Goal: Task Accomplishment & Management: Complete application form

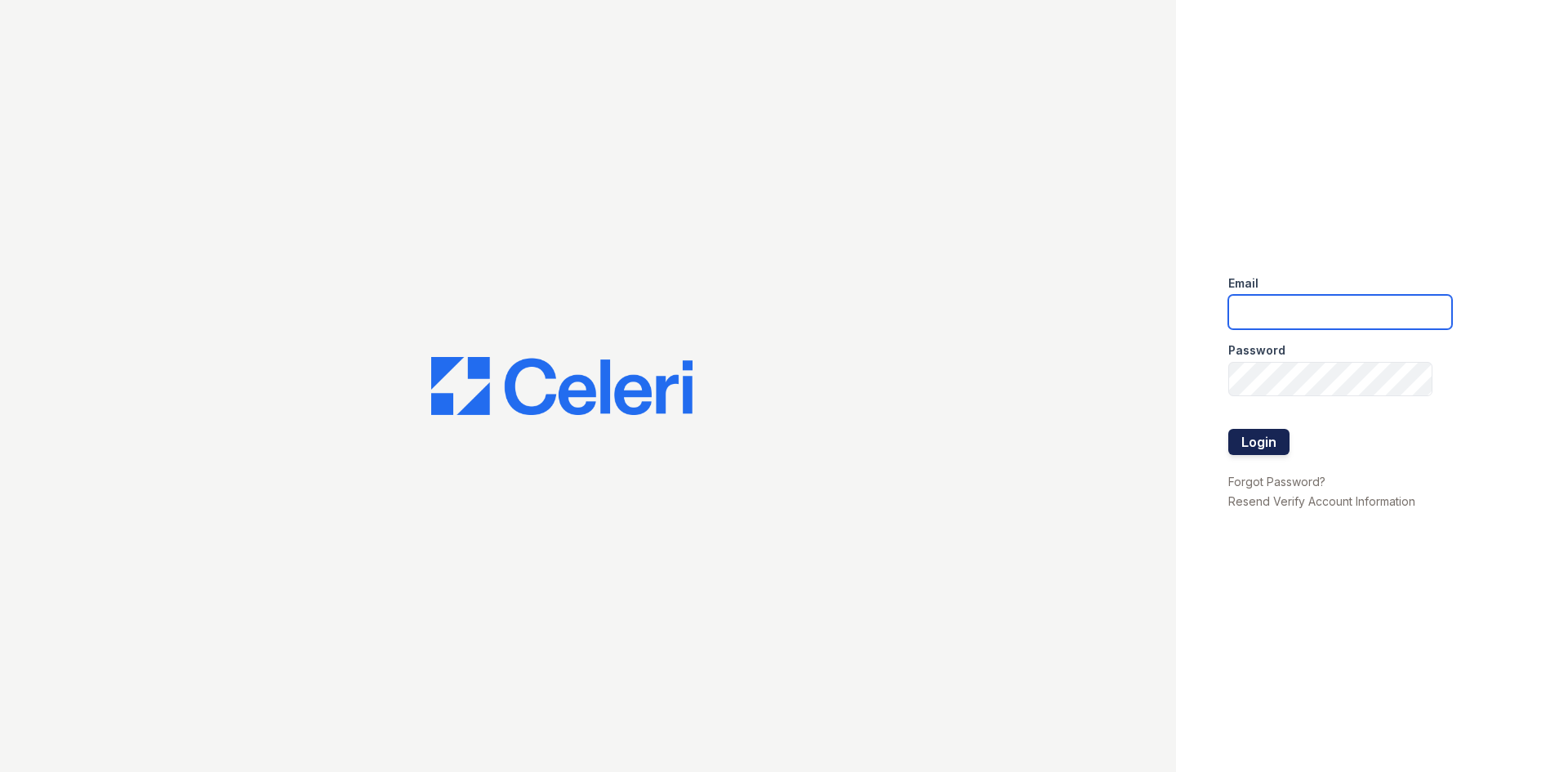
type input "[EMAIL_ADDRESS][DOMAIN_NAME]"
click at [1255, 442] on button "Login" at bounding box center [1259, 441] width 61 height 26
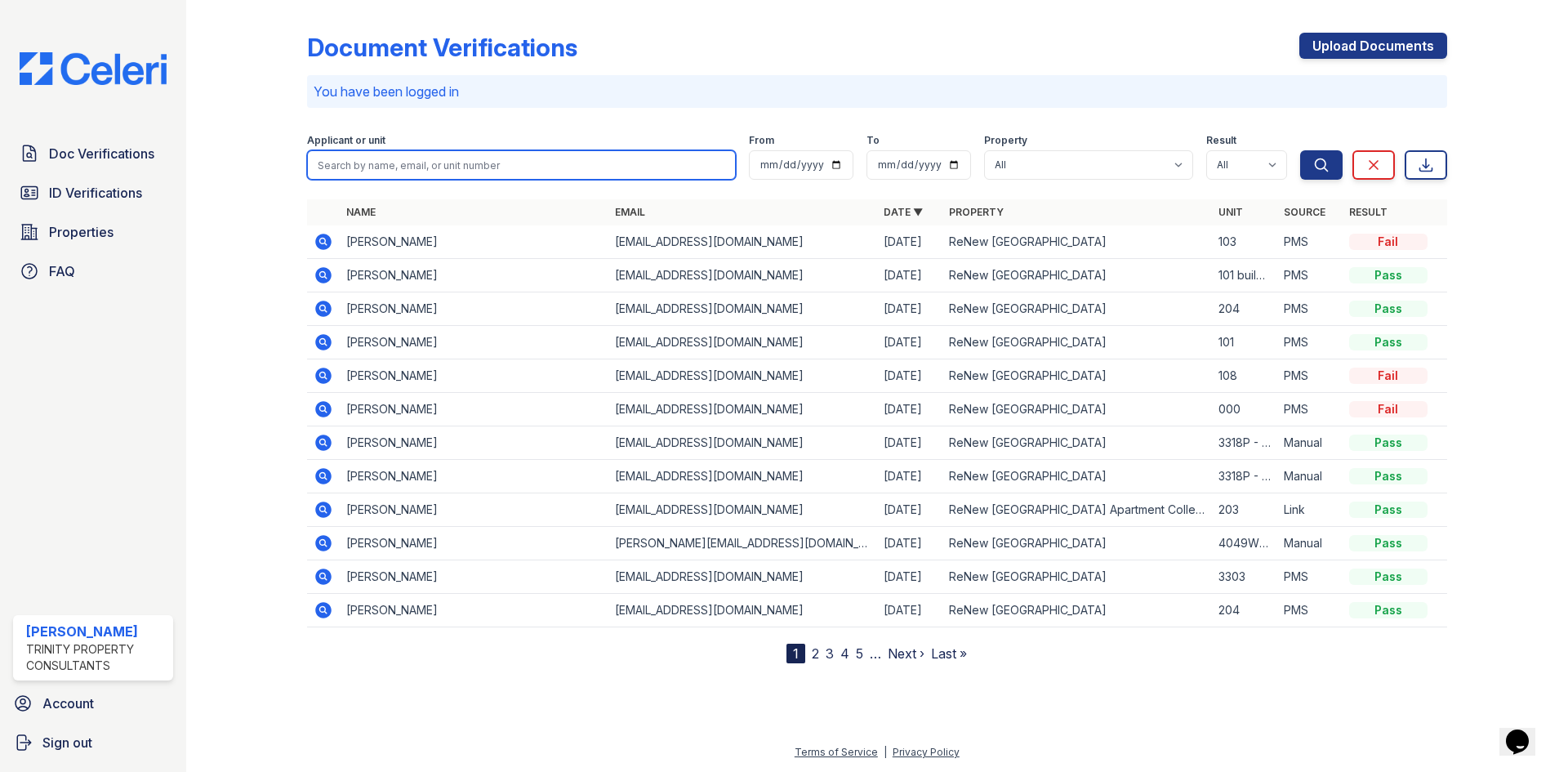
click at [413, 153] on input "search" at bounding box center [521, 165] width 428 height 30
type input "elizabeth kosc"
click at [1300, 150] on button "Search" at bounding box center [1320, 165] width 42 height 30
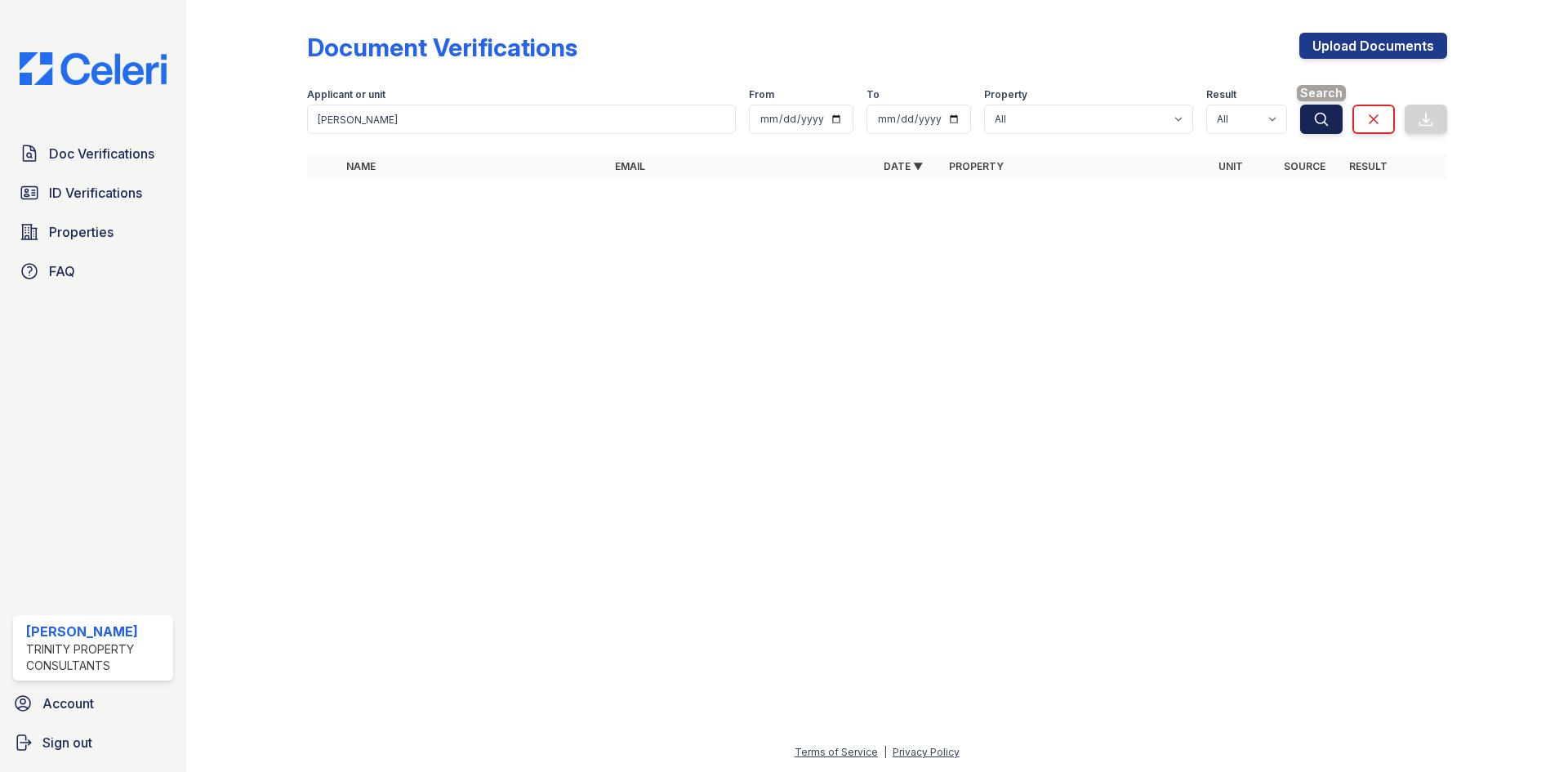
click at [1310, 107] on button "Search" at bounding box center [1320, 119] width 42 height 30
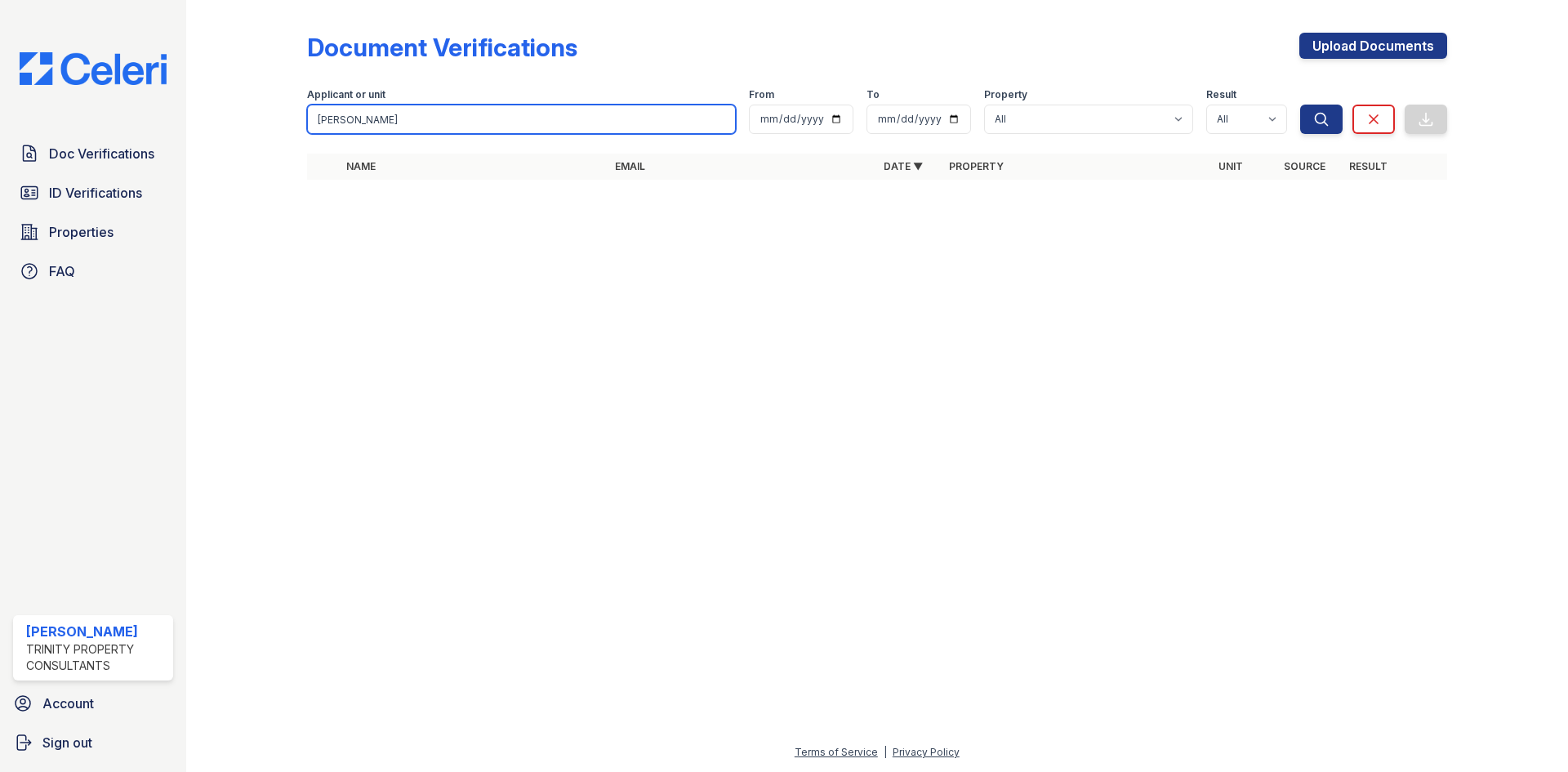
drag, startPoint x: 391, startPoint y: 116, endPoint x: 146, endPoint y: 109, distance: 245.1
click at [153, 113] on div "Doc Verifications ID Verifications Properties FAQ Gabrielle Lake Trinity Proper…" at bounding box center [784, 386] width 1568 height 772
type input "kosc"
click at [1300, 105] on button "Search" at bounding box center [1320, 119] width 42 height 30
drag, startPoint x: 385, startPoint y: 131, endPoint x: 60, endPoint y: 140, distance: 325.1
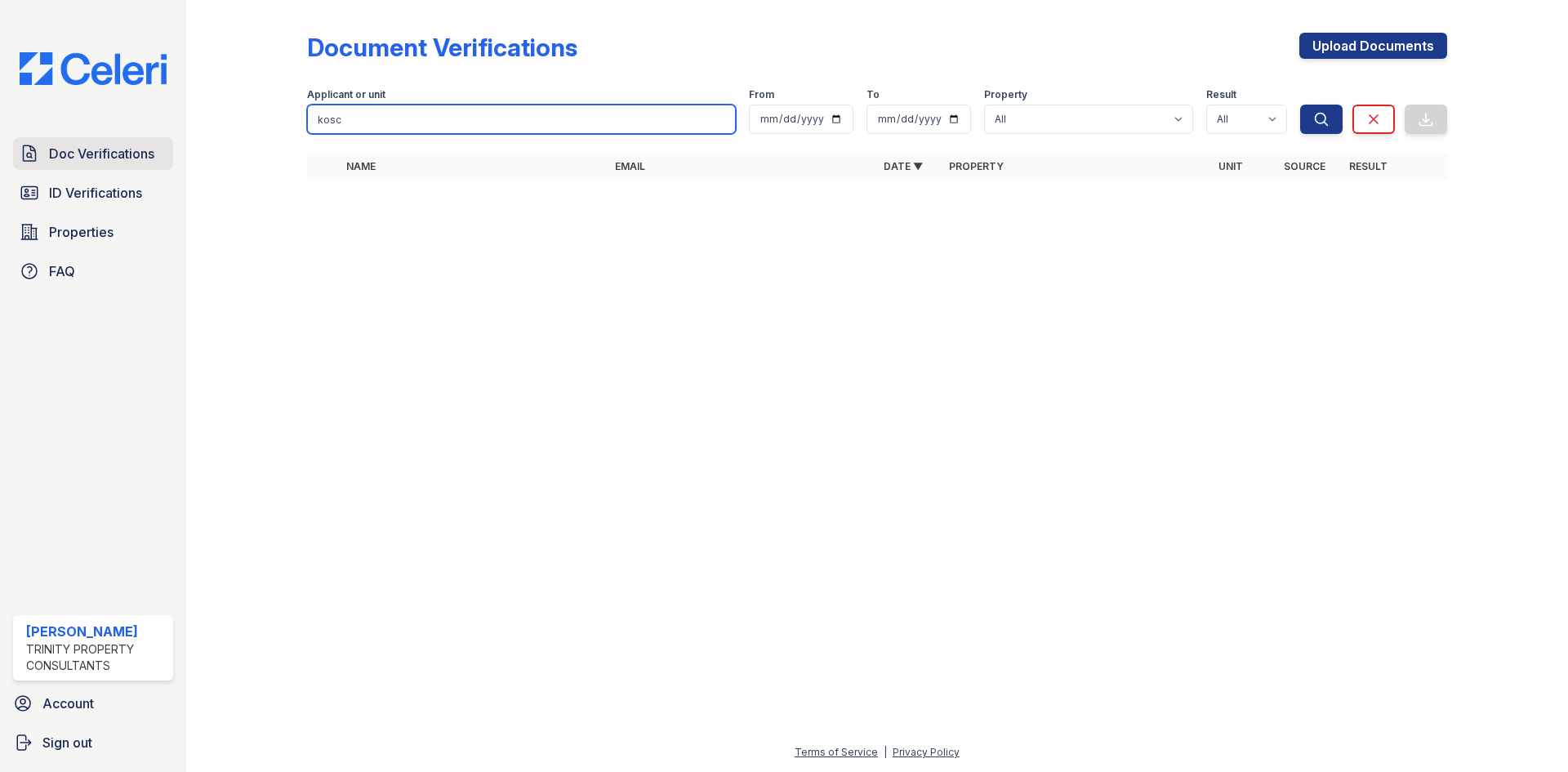
click at [60, 140] on div "Doc Verifications ID Verifications Properties FAQ Gabrielle Lake Trinity Proper…" at bounding box center [784, 386] width 1568 height 772
click at [407, 127] on input "search" at bounding box center [521, 119] width 428 height 30
type input "kosc"
click at [1300, 105] on button "Search" at bounding box center [1320, 119] width 42 height 30
click at [407, 127] on input "kosc" at bounding box center [521, 119] width 428 height 30
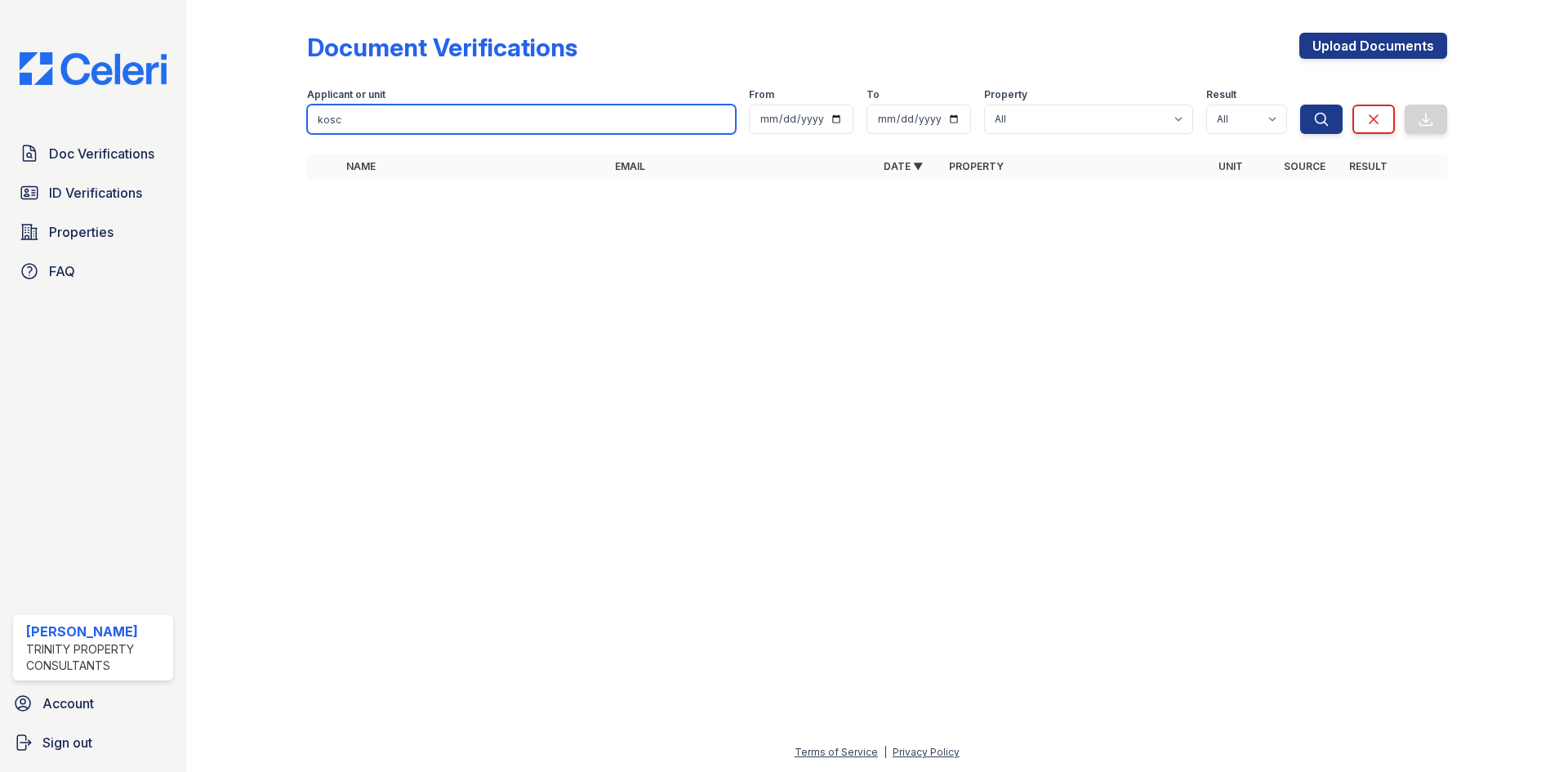
drag, startPoint x: 407, startPoint y: 127, endPoint x: 218, endPoint y: 106, distance: 190.2
click at [218, 106] on div "Document Verifications Upload Documents Filter Applicant or unit kosc From To P…" at bounding box center [877, 111] width 1329 height 222
type input "beth"
click at [1300, 105] on button "Search" at bounding box center [1320, 119] width 42 height 30
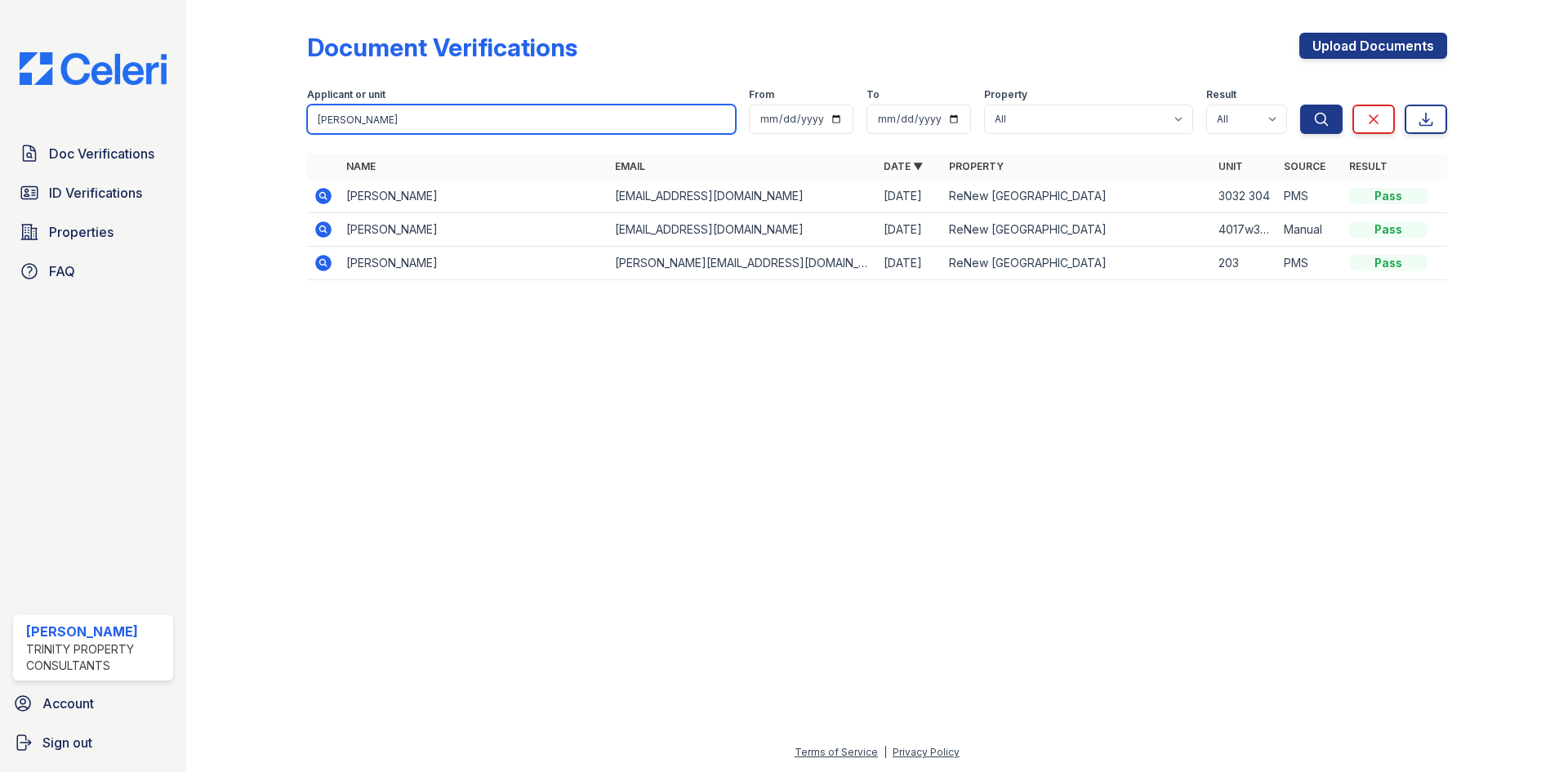
drag, startPoint x: 375, startPoint y: 131, endPoint x: 206, endPoint y: 121, distance: 169.3
click at [205, 120] on div "Document Verifications Upload Documents Filter Applicant or unit beth From To P…" at bounding box center [877, 386] width 1382 height 772
type input "elizabeth"
click at [1300, 105] on button "Search" at bounding box center [1320, 119] width 42 height 30
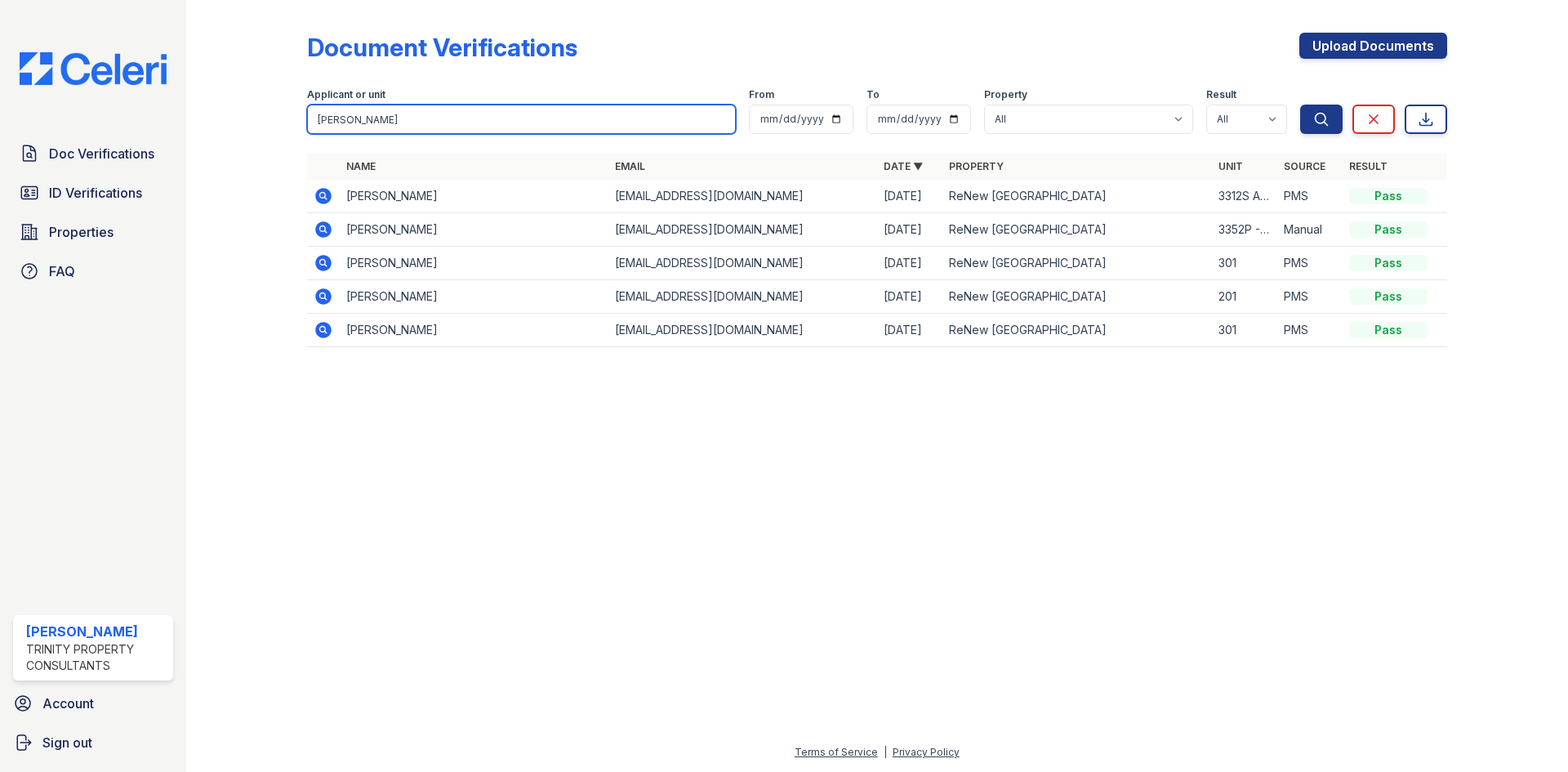
drag, startPoint x: 403, startPoint y: 126, endPoint x: 9, endPoint y: 137, distance: 394.2
click at [9, 137] on div "Doc Verifications ID Verifications Properties FAQ Gabrielle Lake Trinity Proper…" at bounding box center [784, 386] width 1568 height 772
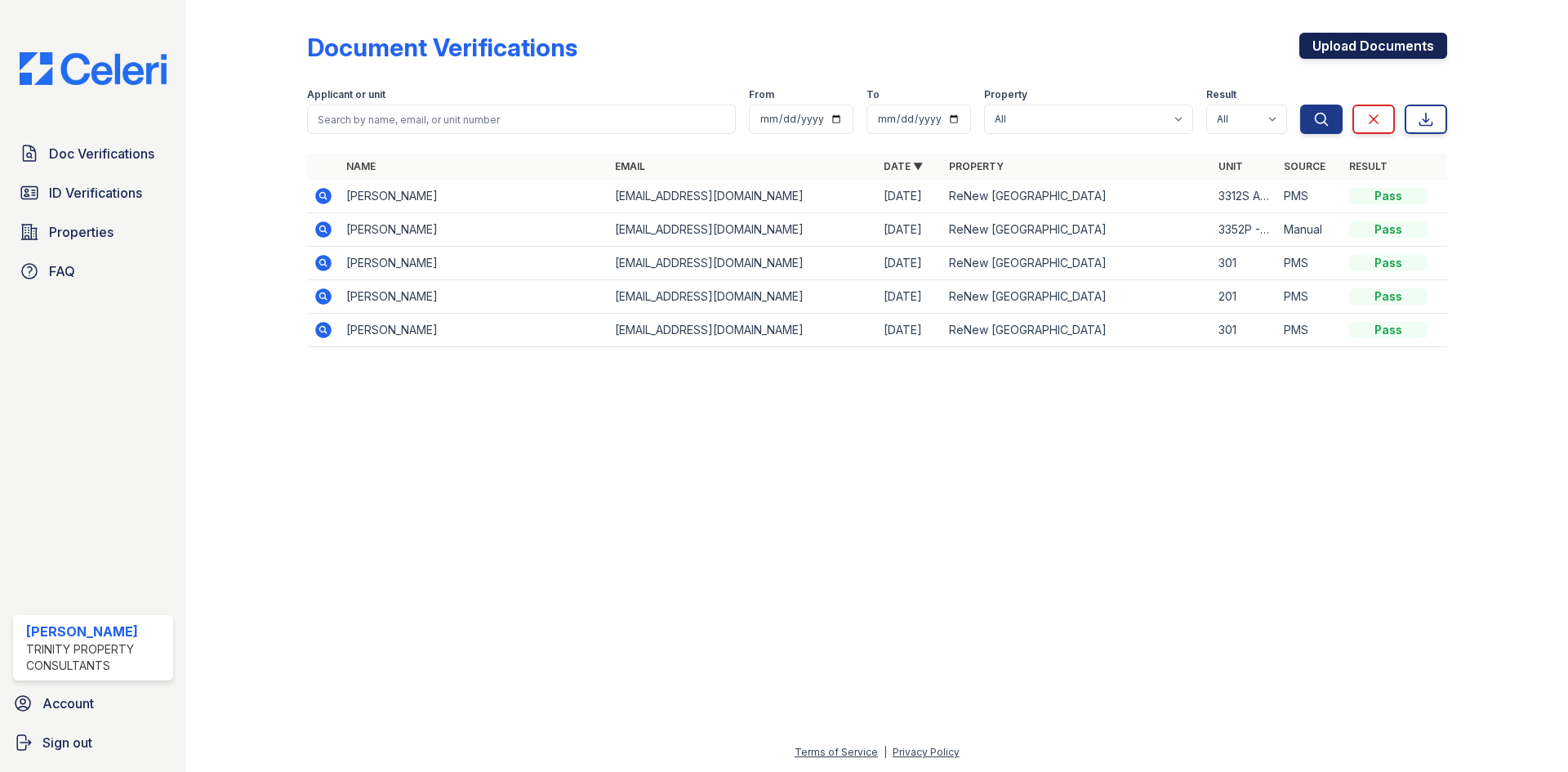
click at [1346, 58] on link "Upload Documents" at bounding box center [1374, 45] width 148 height 26
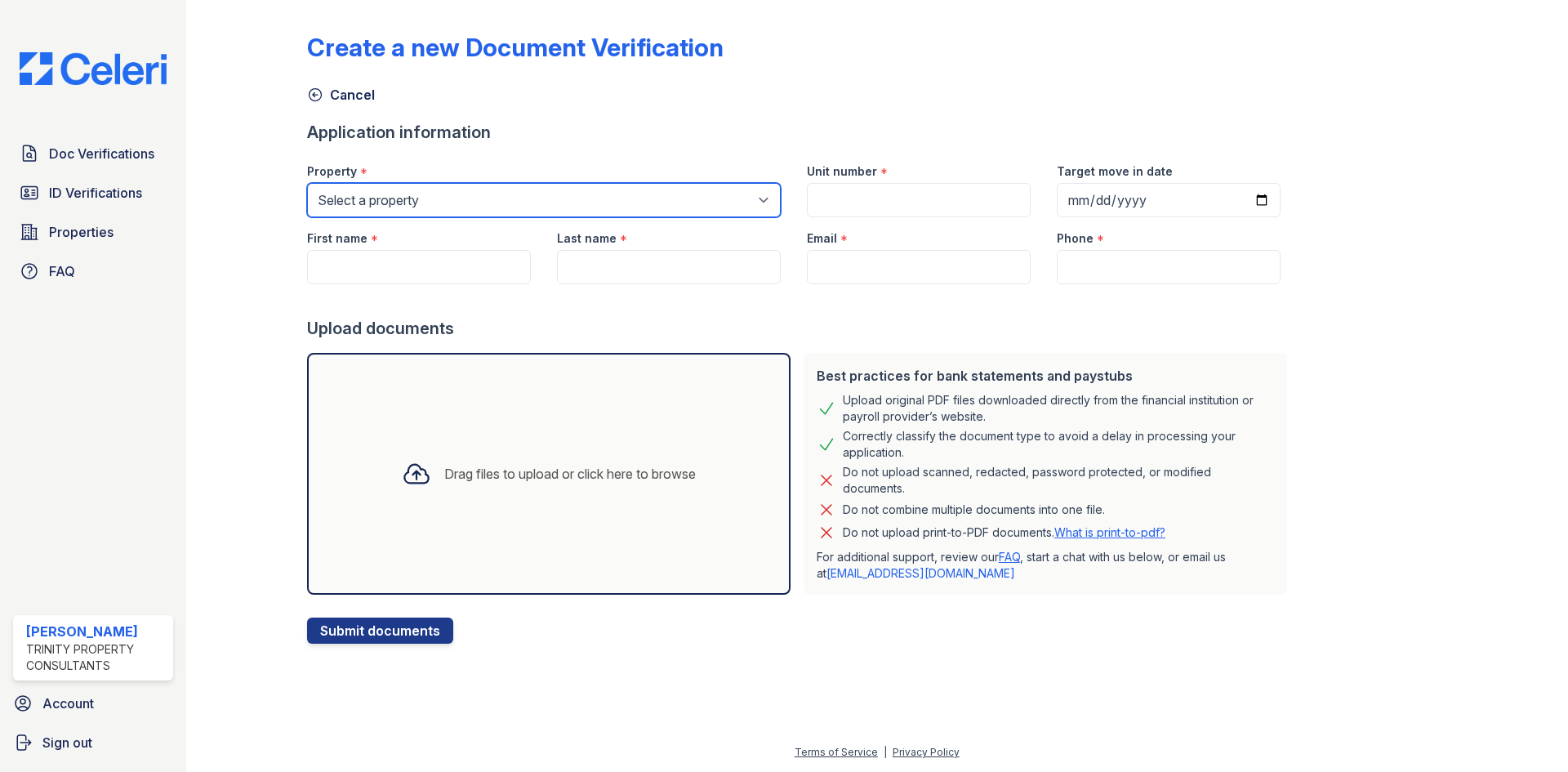
click at [395, 192] on select "Select a property ReNew Woodland Ranch Apartment Collection ReNew Woodland Ranc…" at bounding box center [544, 200] width 474 height 34
select select "3958"
click at [307, 183] on select "Select a property ReNew Woodland Ranch Apartment Collection ReNew Woodland Ranc…" at bounding box center [544, 200] width 474 height 34
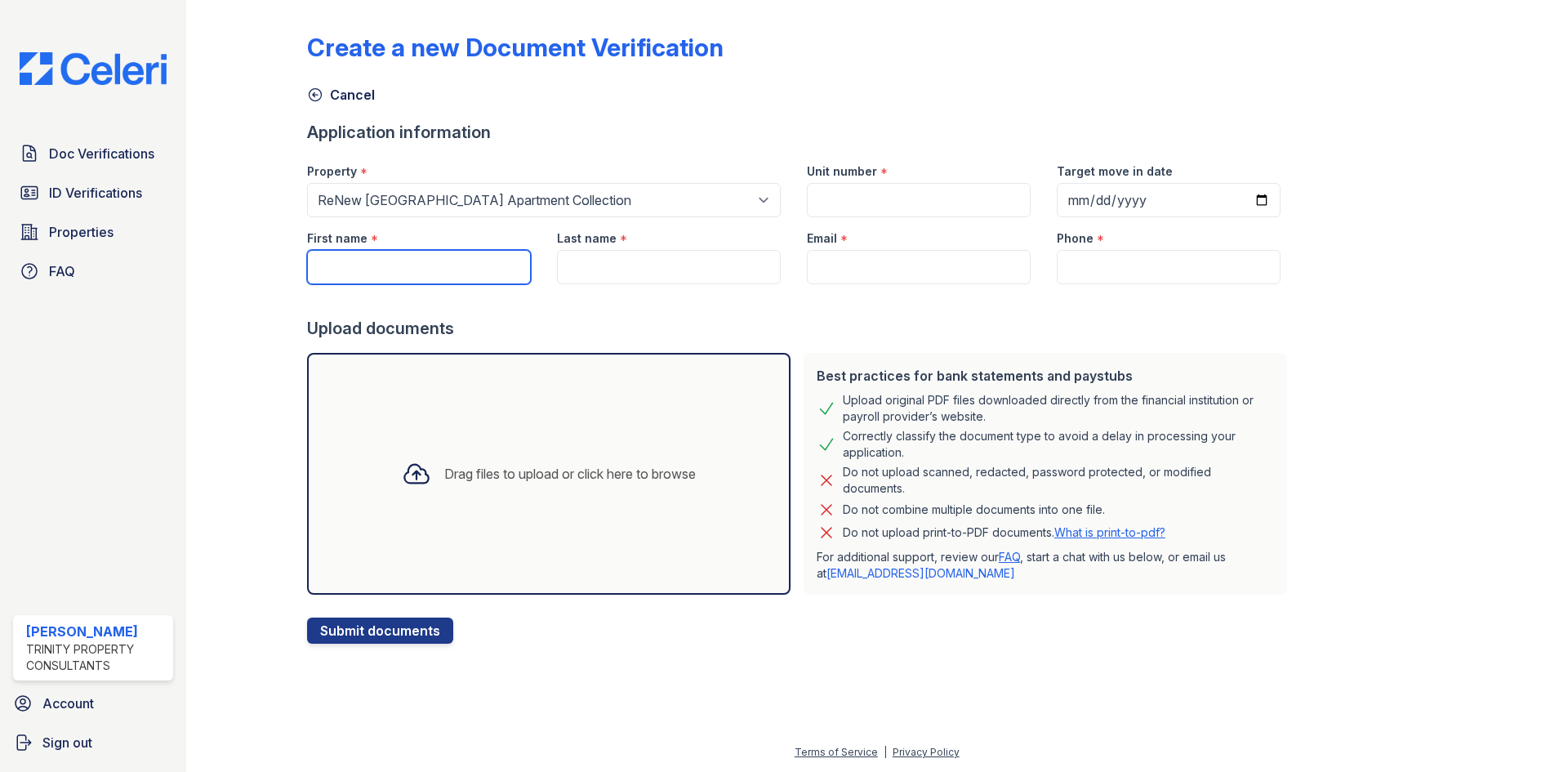
click at [347, 267] on input "First name" at bounding box center [419, 267] width 224 height 34
type input "Elizabeth"
type input "Kosc"
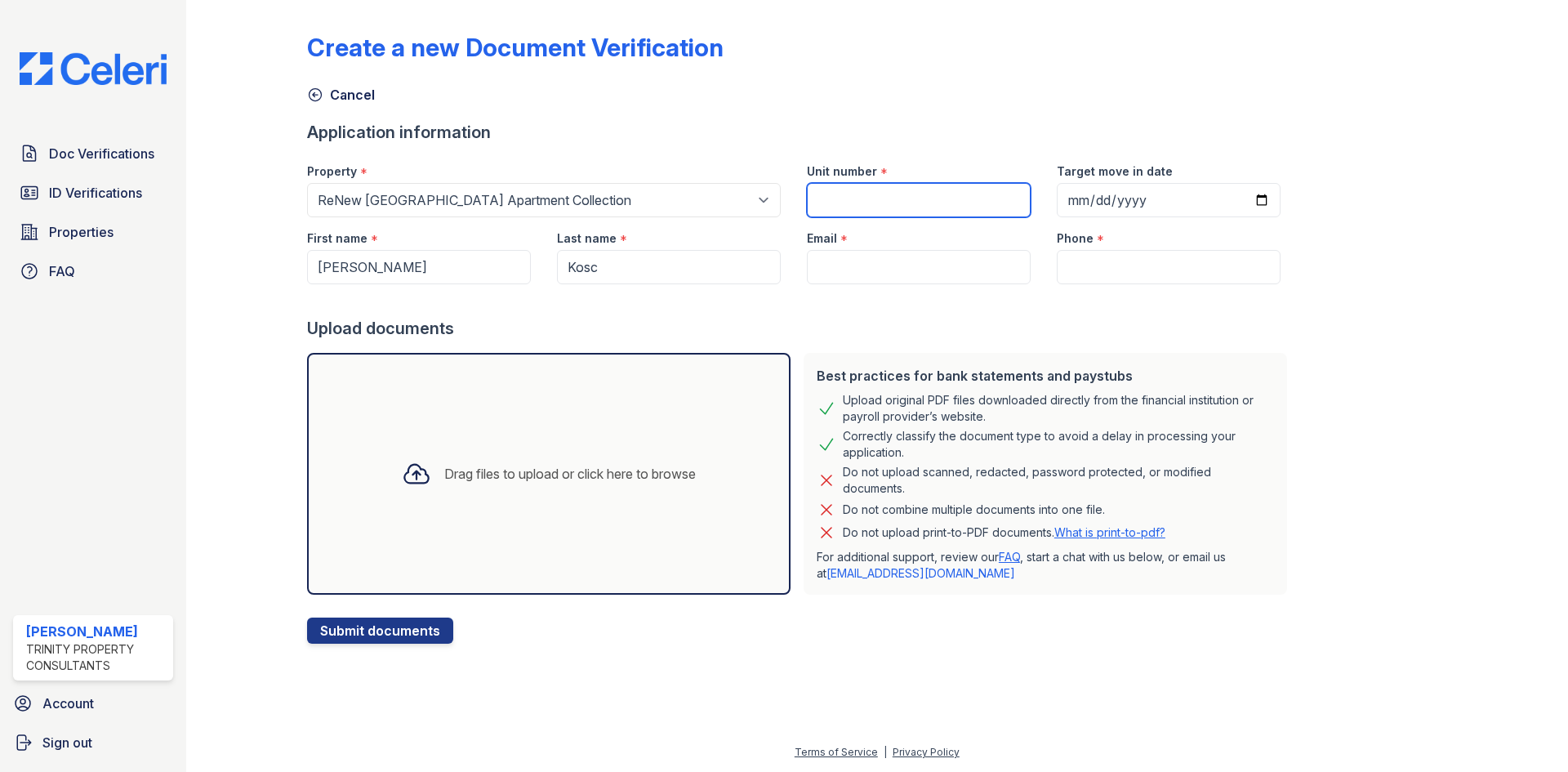
click at [823, 202] on input "Unit number" at bounding box center [919, 200] width 224 height 34
type input "3310s-102"
click at [1044, 182] on div "Target move in date" at bounding box center [1169, 184] width 249 height 67
click at [1056, 193] on input "Target move in date" at bounding box center [1169, 200] width 224 height 34
type input "2025-09-30"
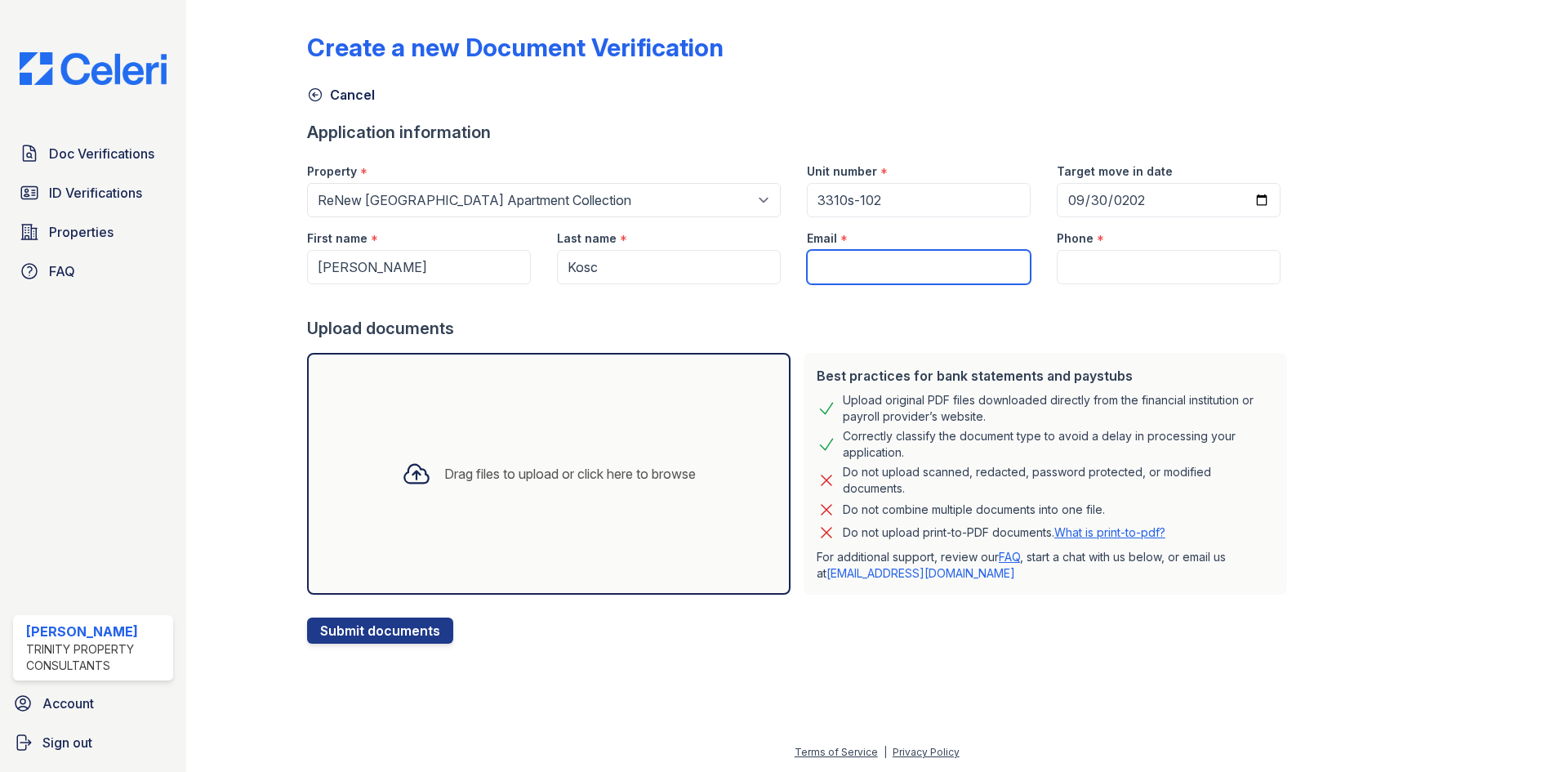
click at [940, 256] on input "Email" at bounding box center [919, 267] width 224 height 34
click at [307, 617] on button "Submit documents" at bounding box center [380, 630] width 146 height 26
type input "bethkosc131@gmail.com"
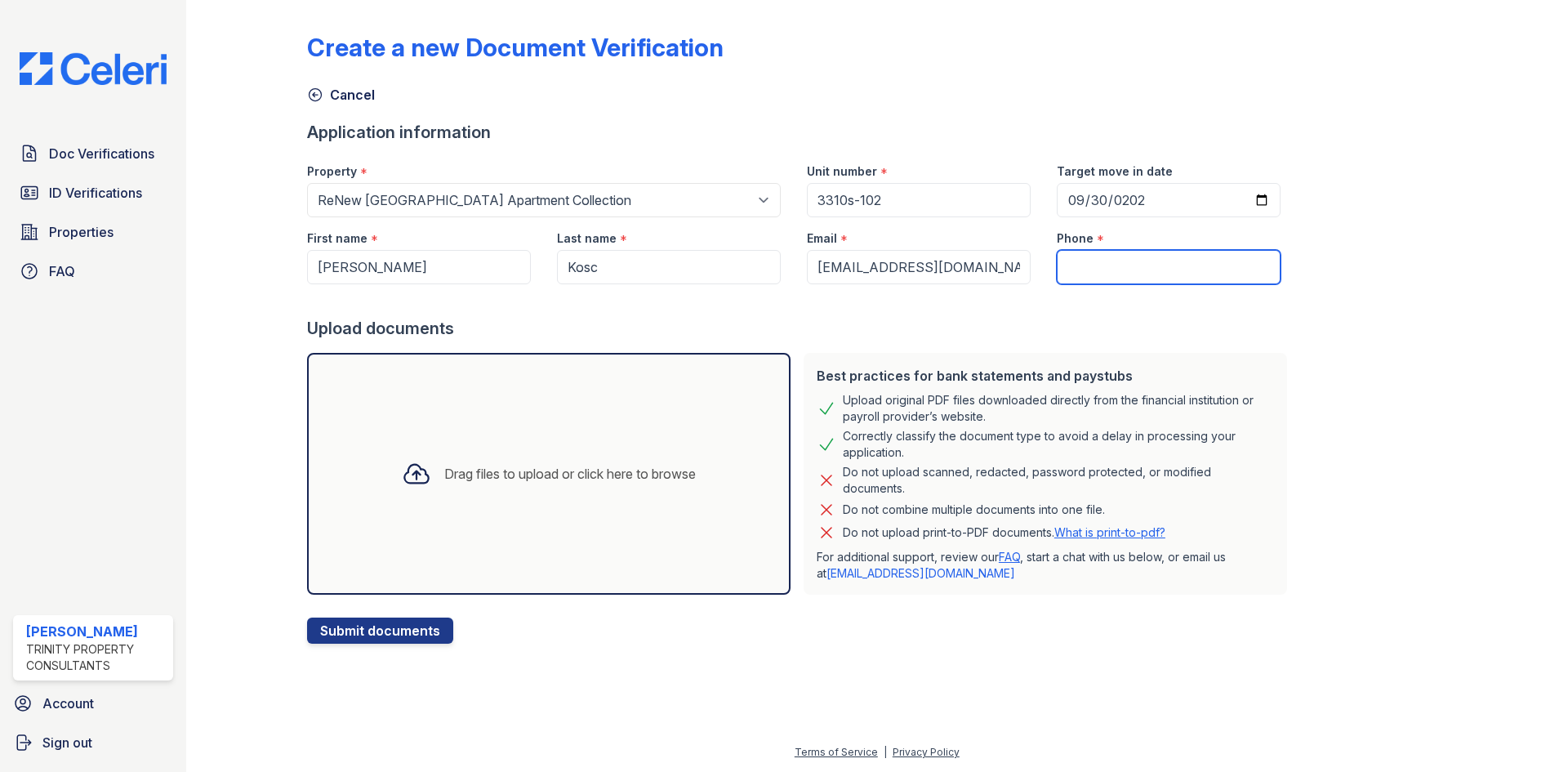
click at [1062, 259] on input "Phone" at bounding box center [1169, 267] width 224 height 34
paste input "+1 713-584-9250"
type input "+1 713-584-9250"
click at [1226, 335] on div "Upload documents" at bounding box center [800, 328] width 986 height 23
click at [409, 505] on div "Drag files to upload or click here to browse" at bounding box center [549, 473] width 484 height 241
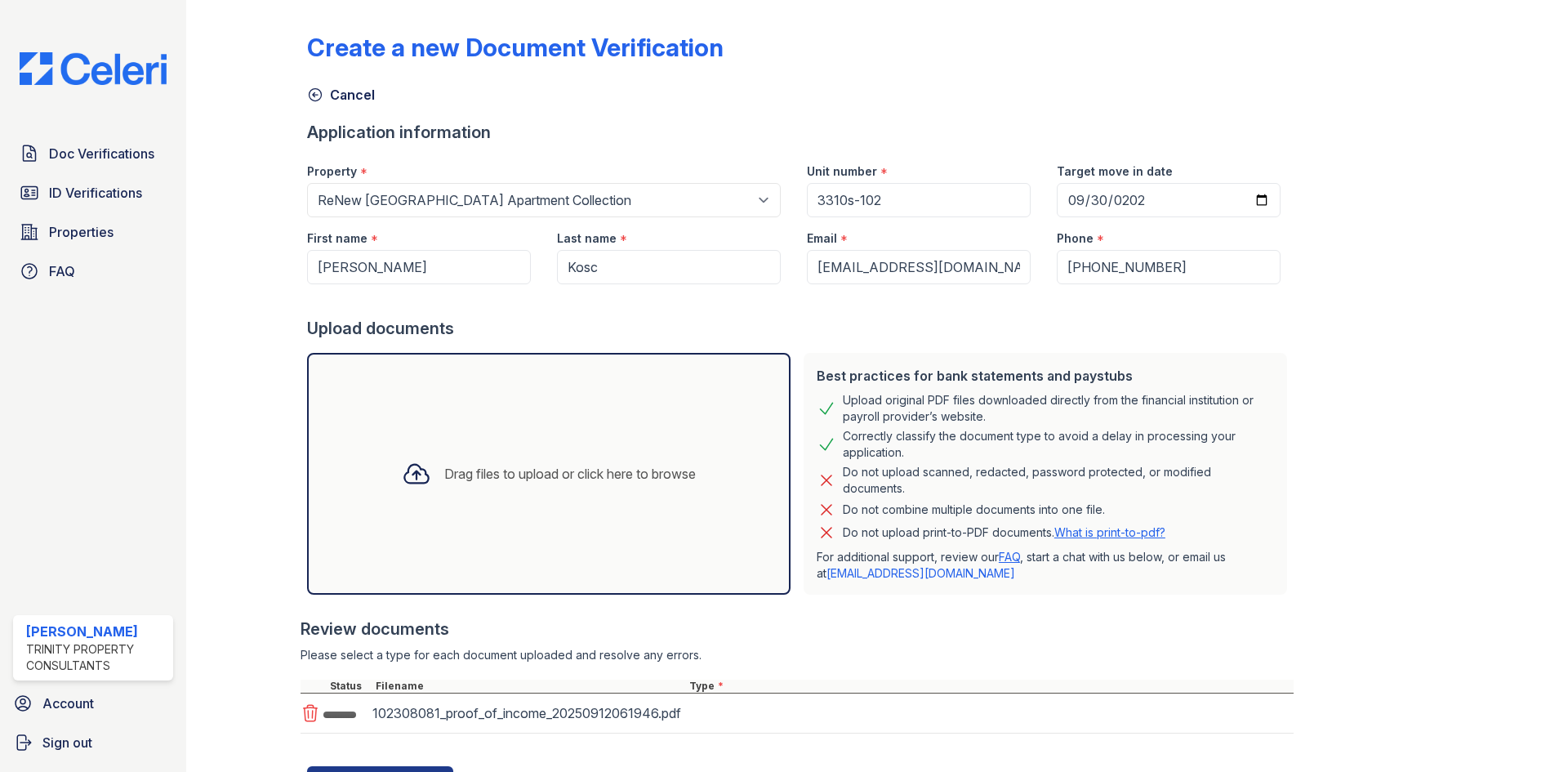
click at [519, 435] on div "Drag files to upload or click here to browse" at bounding box center [549, 473] width 484 height 241
click at [397, 451] on div "Drag files to upload or click here to browse" at bounding box center [549, 473] width 320 height 55
click at [443, 454] on div "Drag files to upload or click here to browse" at bounding box center [549, 473] width 320 height 55
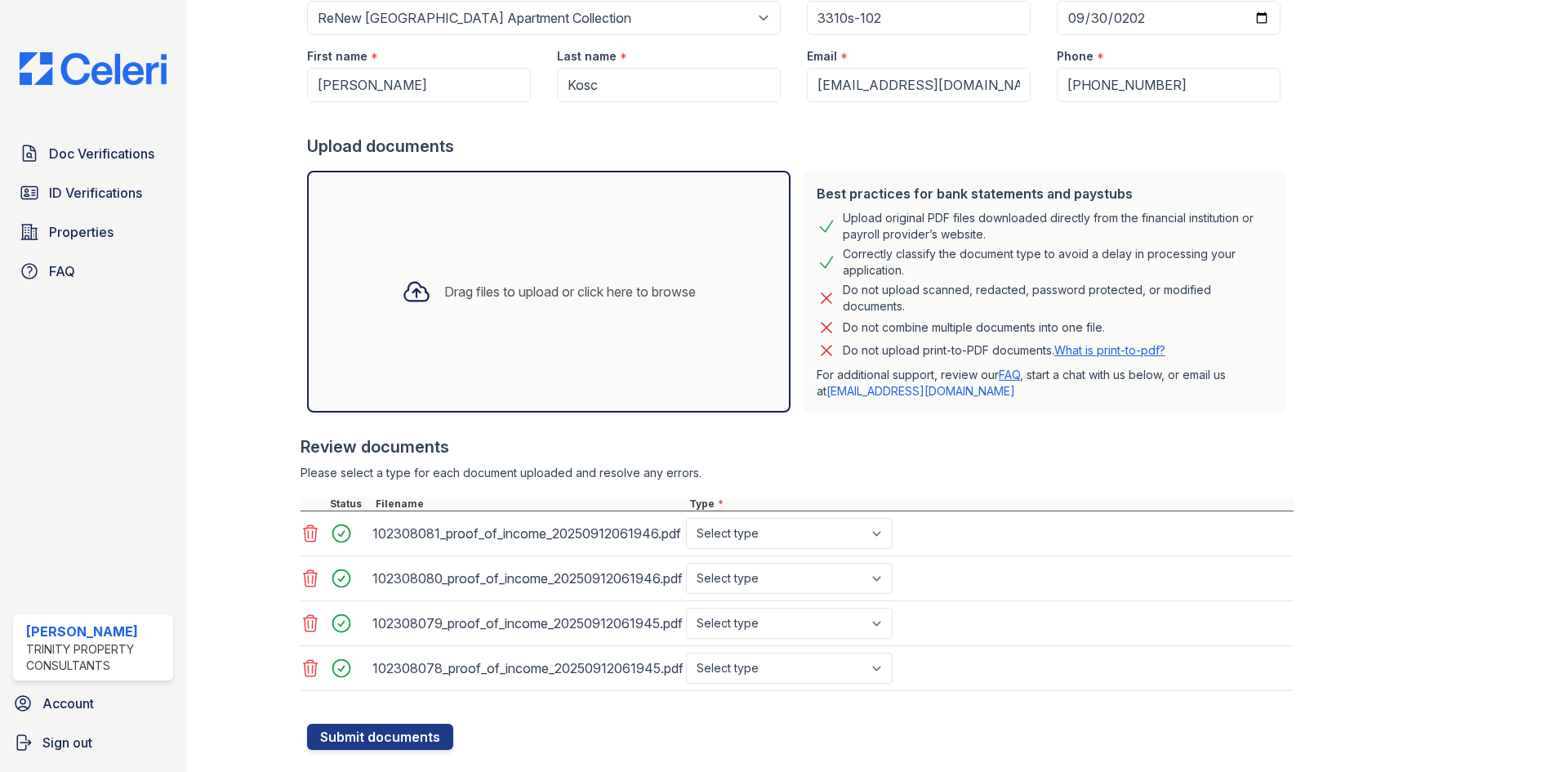
scroll to position [216, 0]
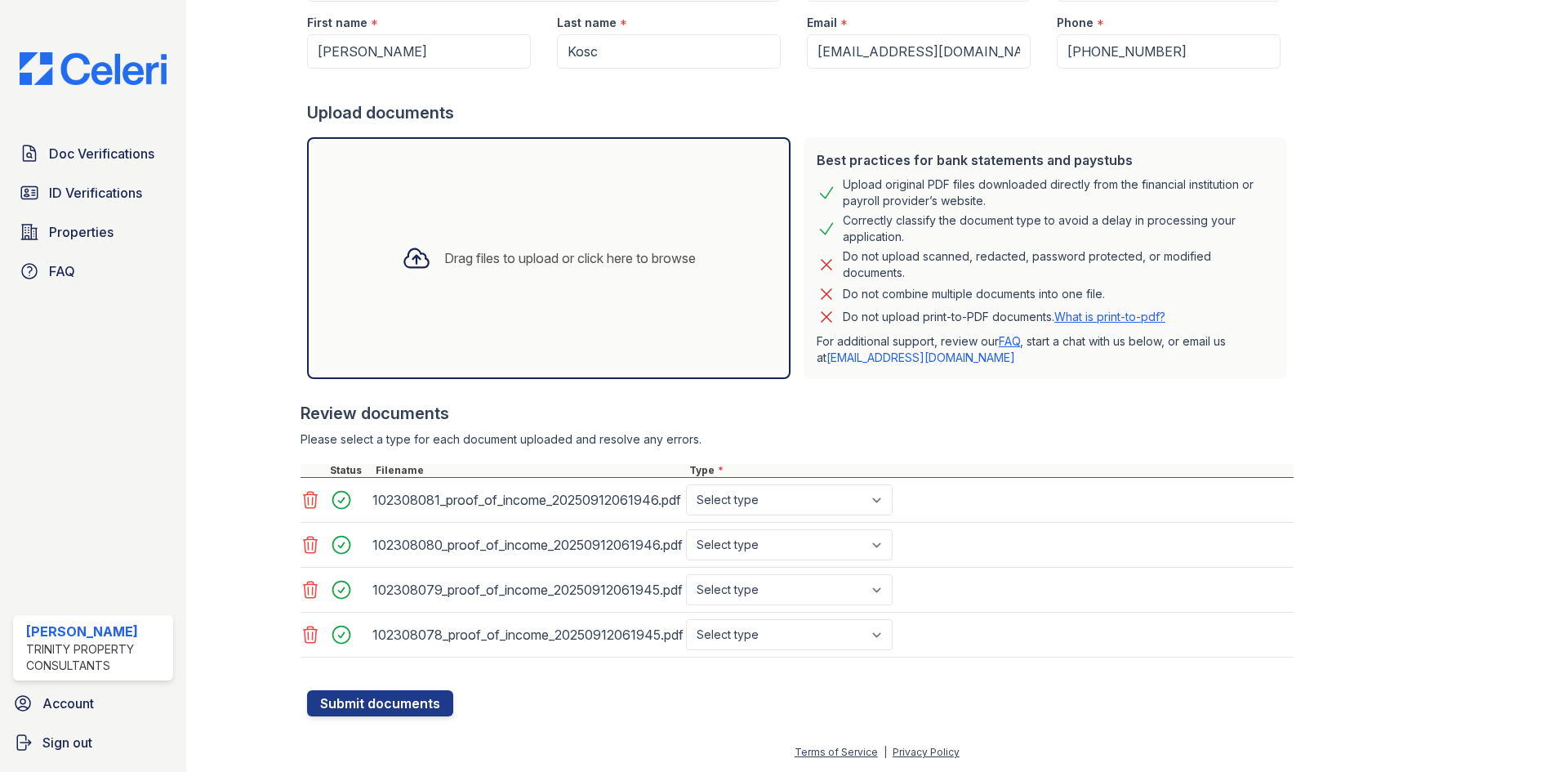
click at [748, 478] on div "102308081_proof_of_income_20250912061946.pdf Select type Paystub Bank Statement…" at bounding box center [796, 501] width 993 height 45
click at [740, 513] on select "Select type Paystub Bank Statement Offer Letter Tax Documents Benefit Award Let…" at bounding box center [789, 500] width 207 height 31
click at [686, 485] on select "Select type Paystub Bank Statement Offer Letter Tax Documents Benefit Award Let…" at bounding box center [789, 500] width 207 height 31
click at [743, 507] on select "Select type Paystub Bank Statement Offer Letter Tax Documents Benefit Award Let…" at bounding box center [789, 500] width 207 height 31
select select "paystub"
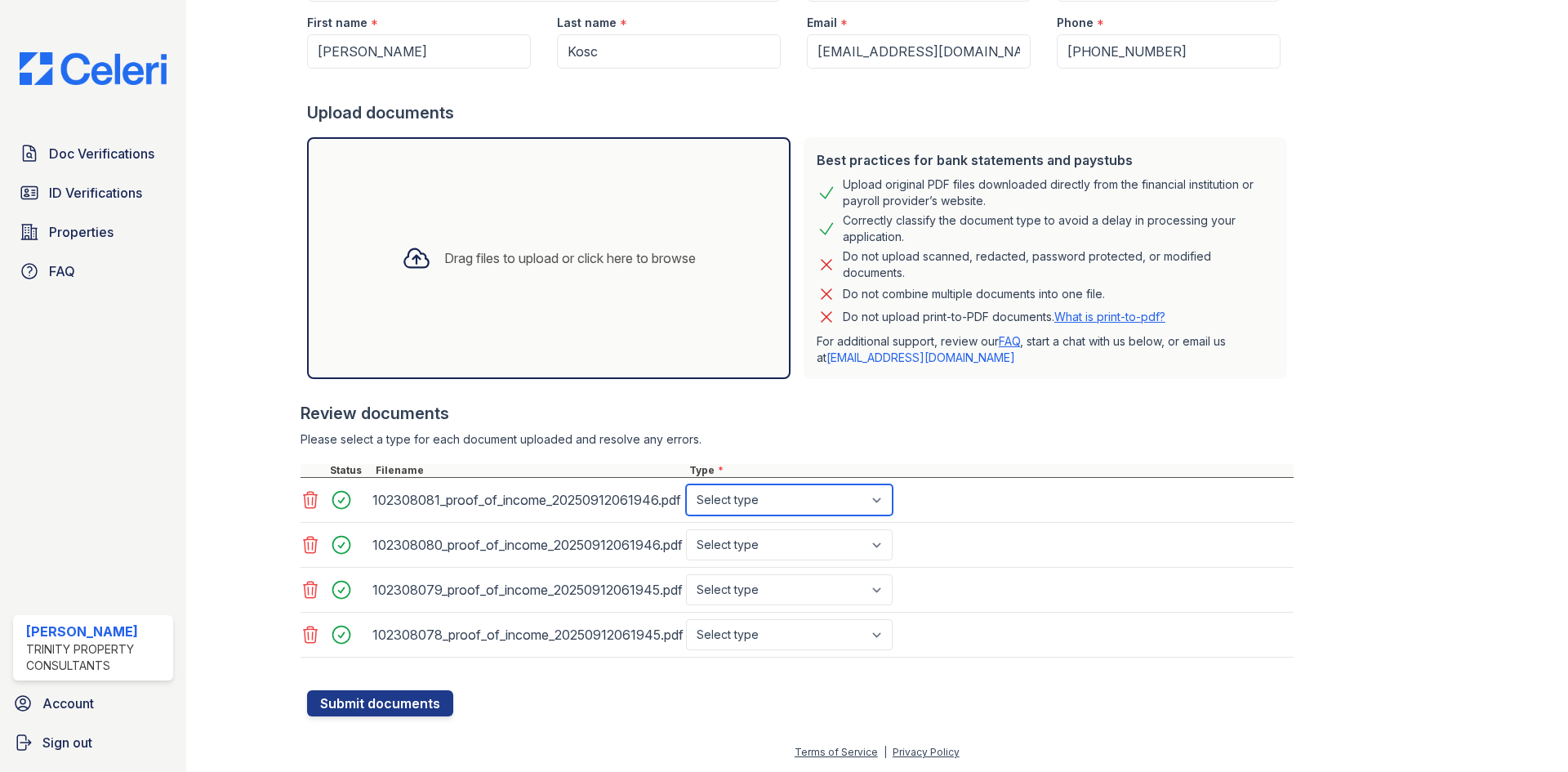
click at [686, 485] on select "Select type Paystub Bank Statement Offer Letter Tax Documents Benefit Award Let…" at bounding box center [789, 500] width 207 height 31
click at [739, 536] on select "Select type Paystub Bank Statement Offer Letter Tax Documents Benefit Award Let…" at bounding box center [789, 544] width 207 height 31
select select "paystub"
click at [686, 529] on select "Select type Paystub Bank Statement Offer Letter Tax Documents Benefit Award Let…" at bounding box center [789, 544] width 207 height 31
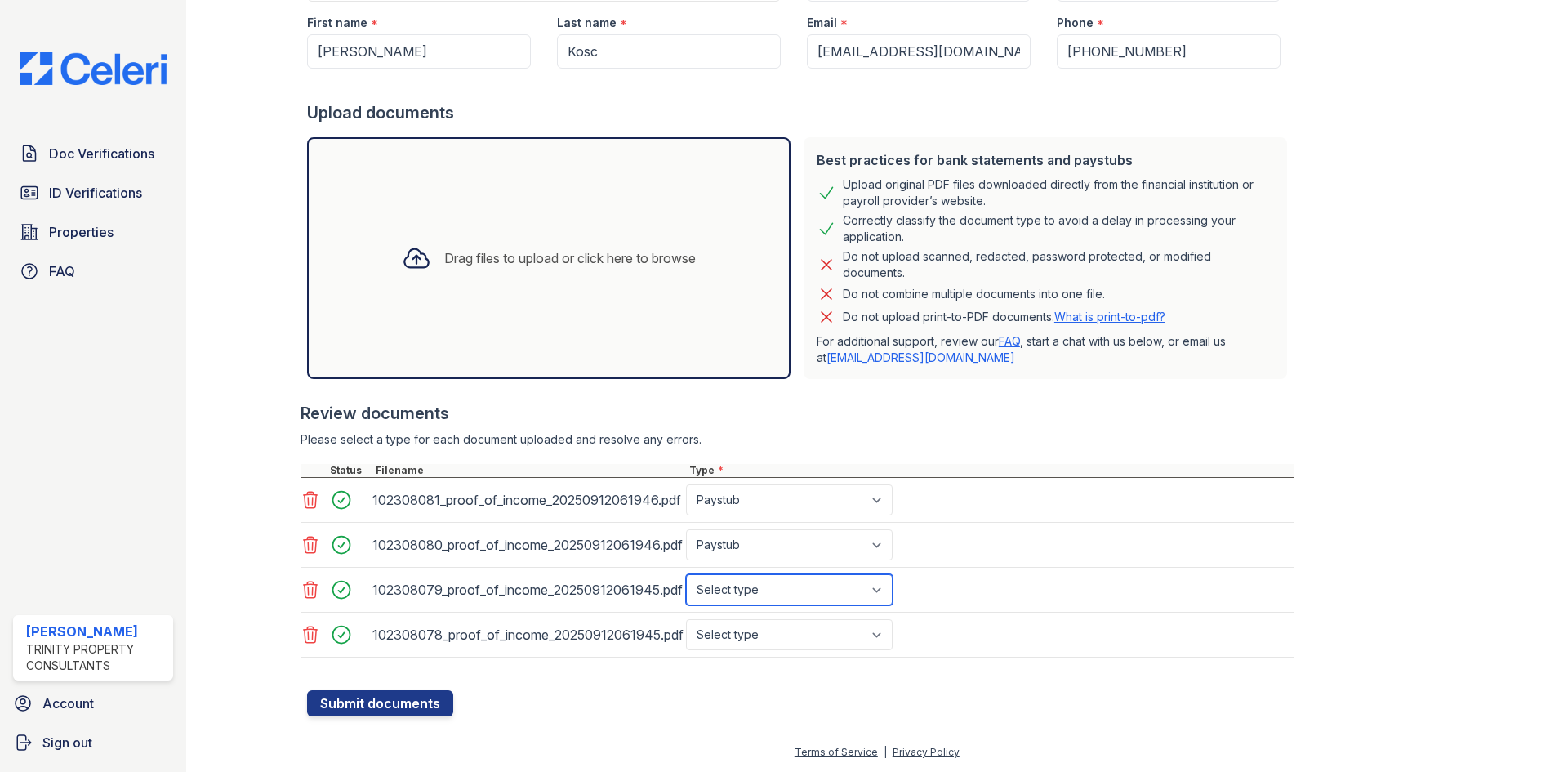
click at [740, 582] on select "Select type Paystub Bank Statement Offer Letter Tax Documents Benefit Award Let…" at bounding box center [789, 589] width 207 height 31
select select "paystub"
click at [686, 574] on select "Select type Paystub Bank Statement Offer Letter Tax Documents Benefit Award Let…" at bounding box center [789, 589] width 207 height 31
click at [730, 621] on select "Select type Paystub Bank Statement Offer Letter Tax Documents Benefit Award Let…" at bounding box center [789, 635] width 207 height 31
select select "paystub"
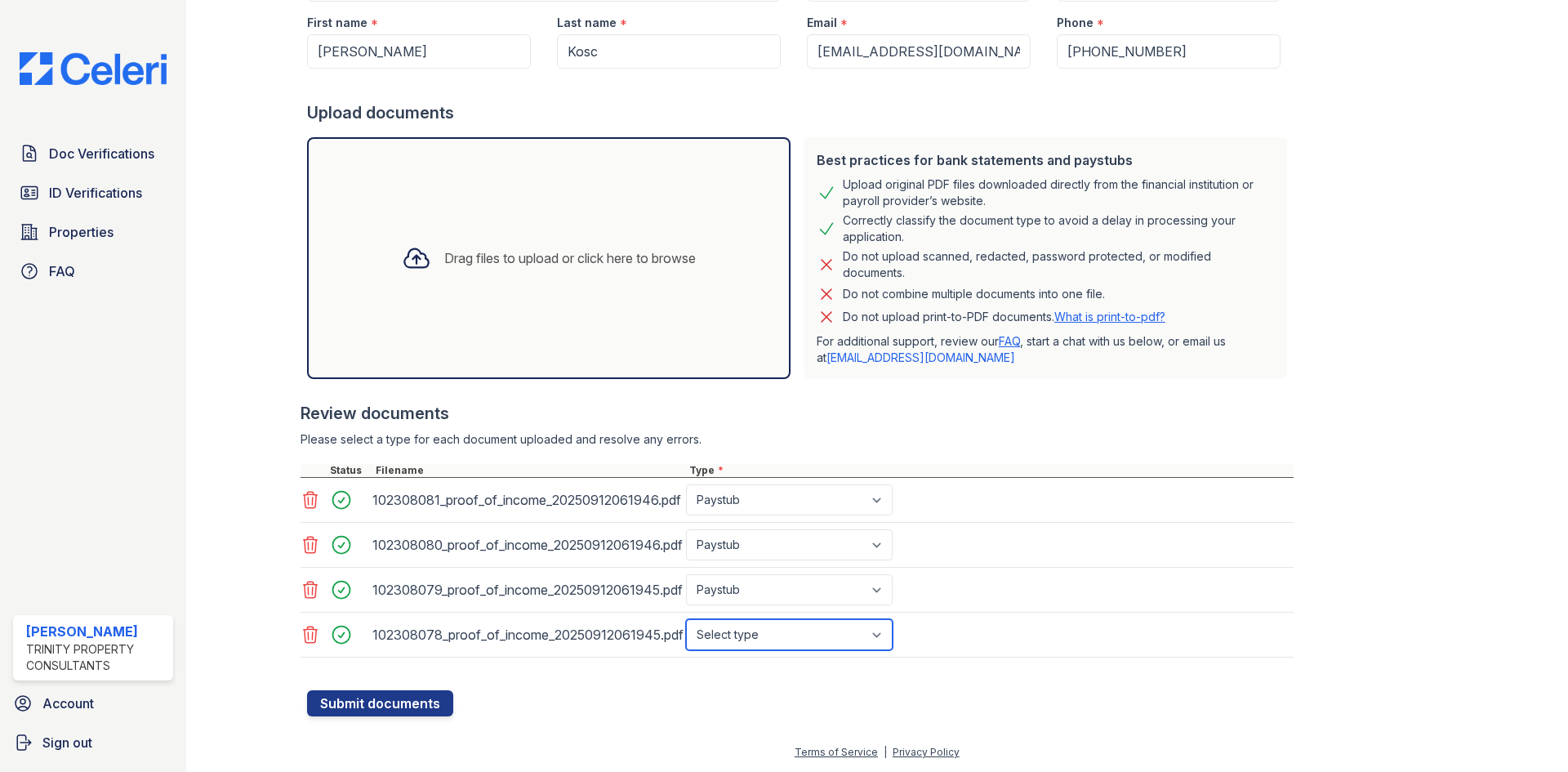
click at [686, 619] on select "Select type Paystub Bank Statement Offer Letter Tax Documents Benefit Award Let…" at bounding box center [789, 635] width 207 height 31
click at [388, 699] on button "Submit documents" at bounding box center [380, 702] width 146 height 26
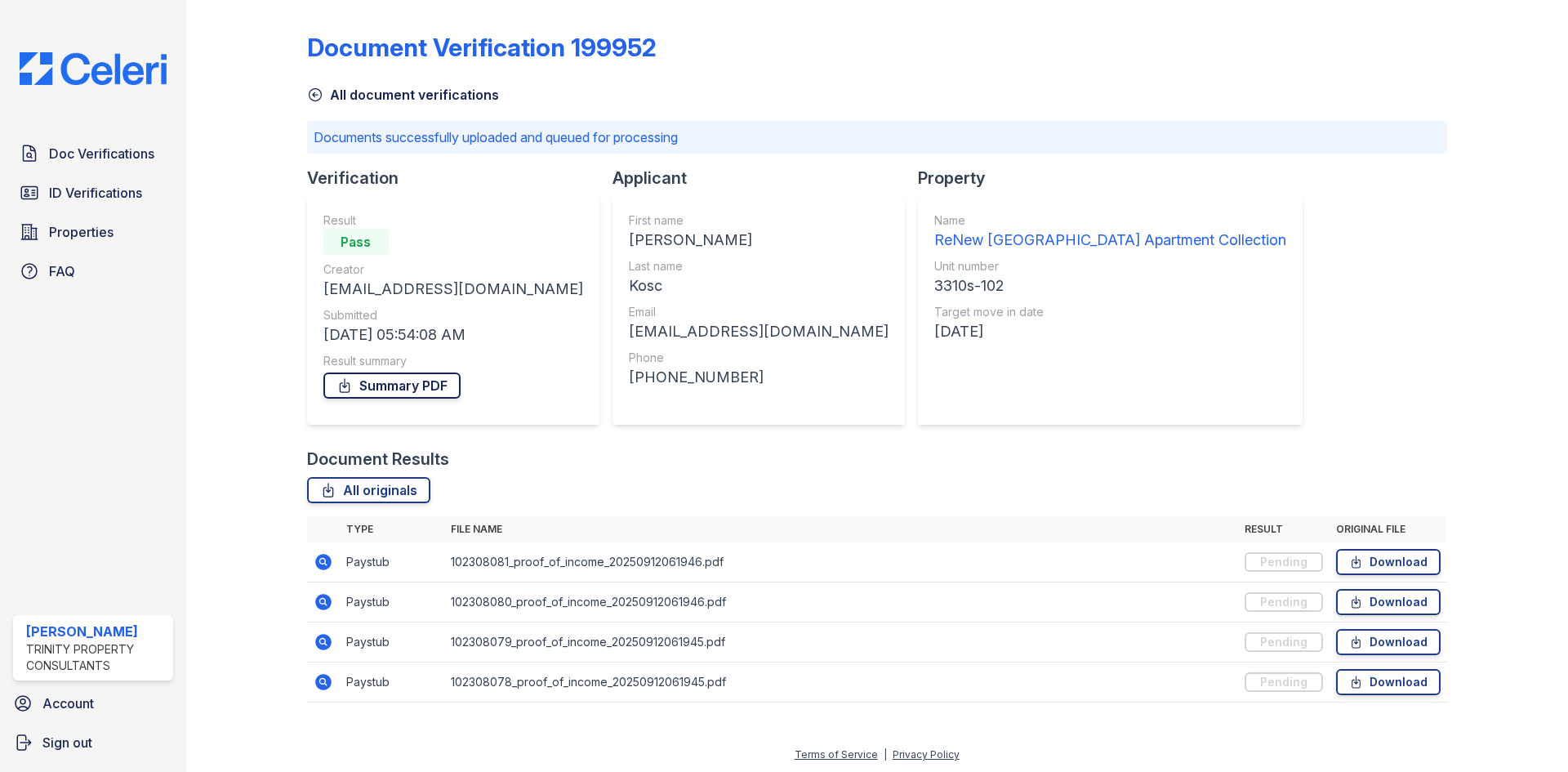
click at [362, 378] on link "Summary PDF" at bounding box center [392, 385] width 137 height 26
click at [61, 165] on link "Doc Verifications" at bounding box center [92, 154] width 160 height 33
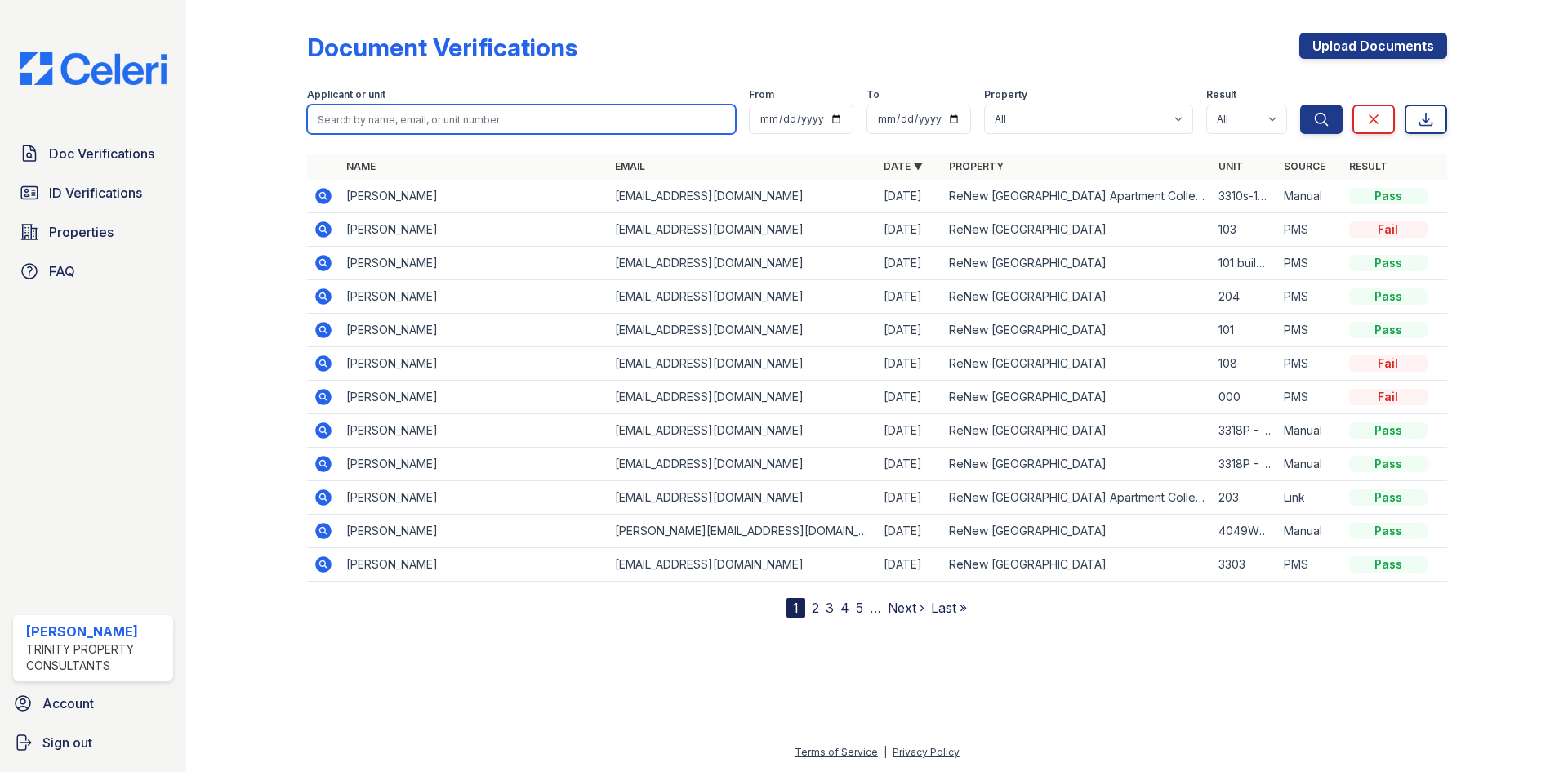
click at [671, 116] on input "search" at bounding box center [521, 119] width 428 height 30
type input "jazmyne lablanc"
click at [1300, 105] on button "Search" at bounding box center [1320, 119] width 42 height 30
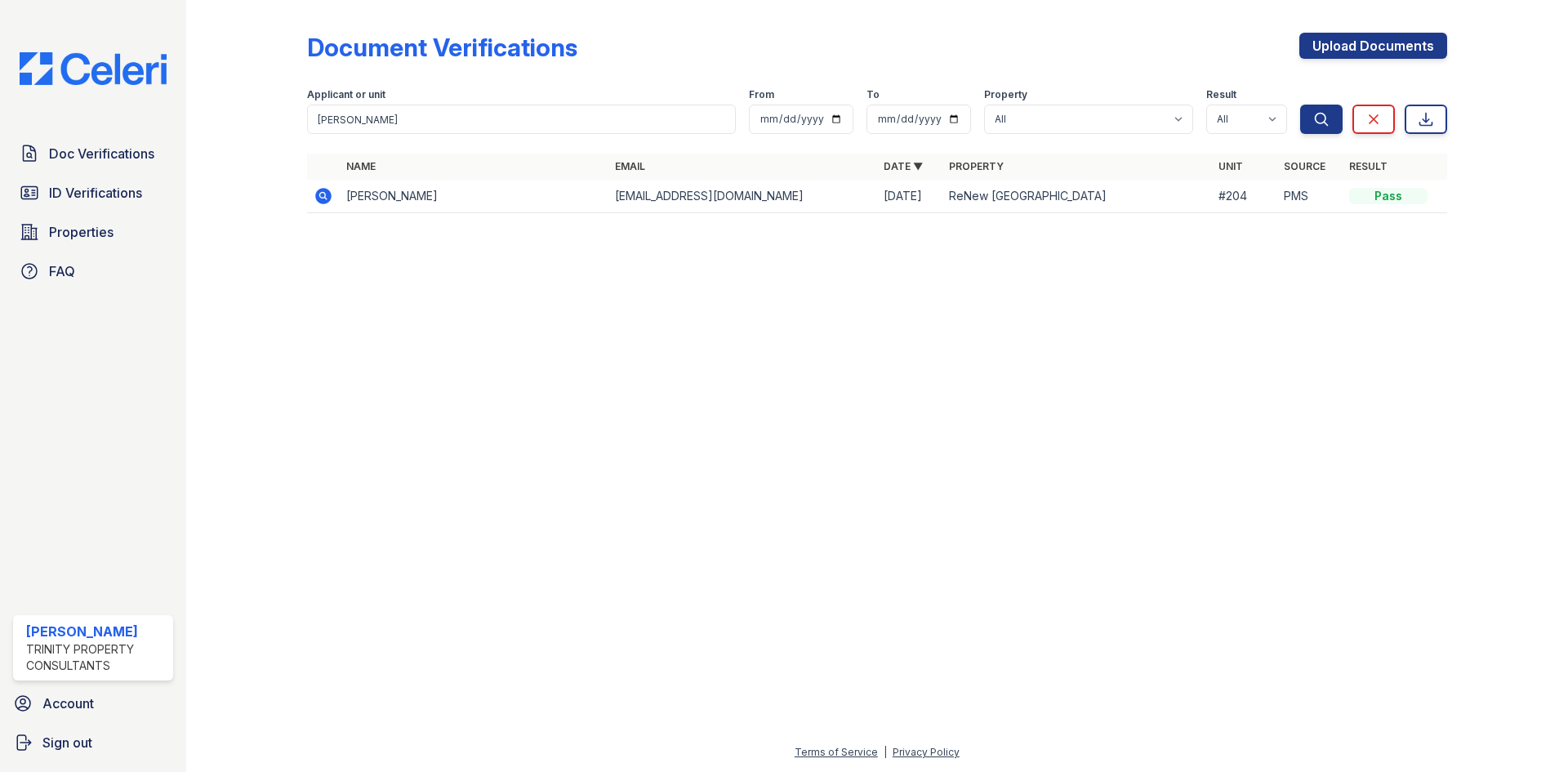
click at [376, 203] on td "Jazmyne Lablanc" at bounding box center [474, 196] width 268 height 33
click at [322, 199] on icon at bounding box center [324, 196] width 16 height 16
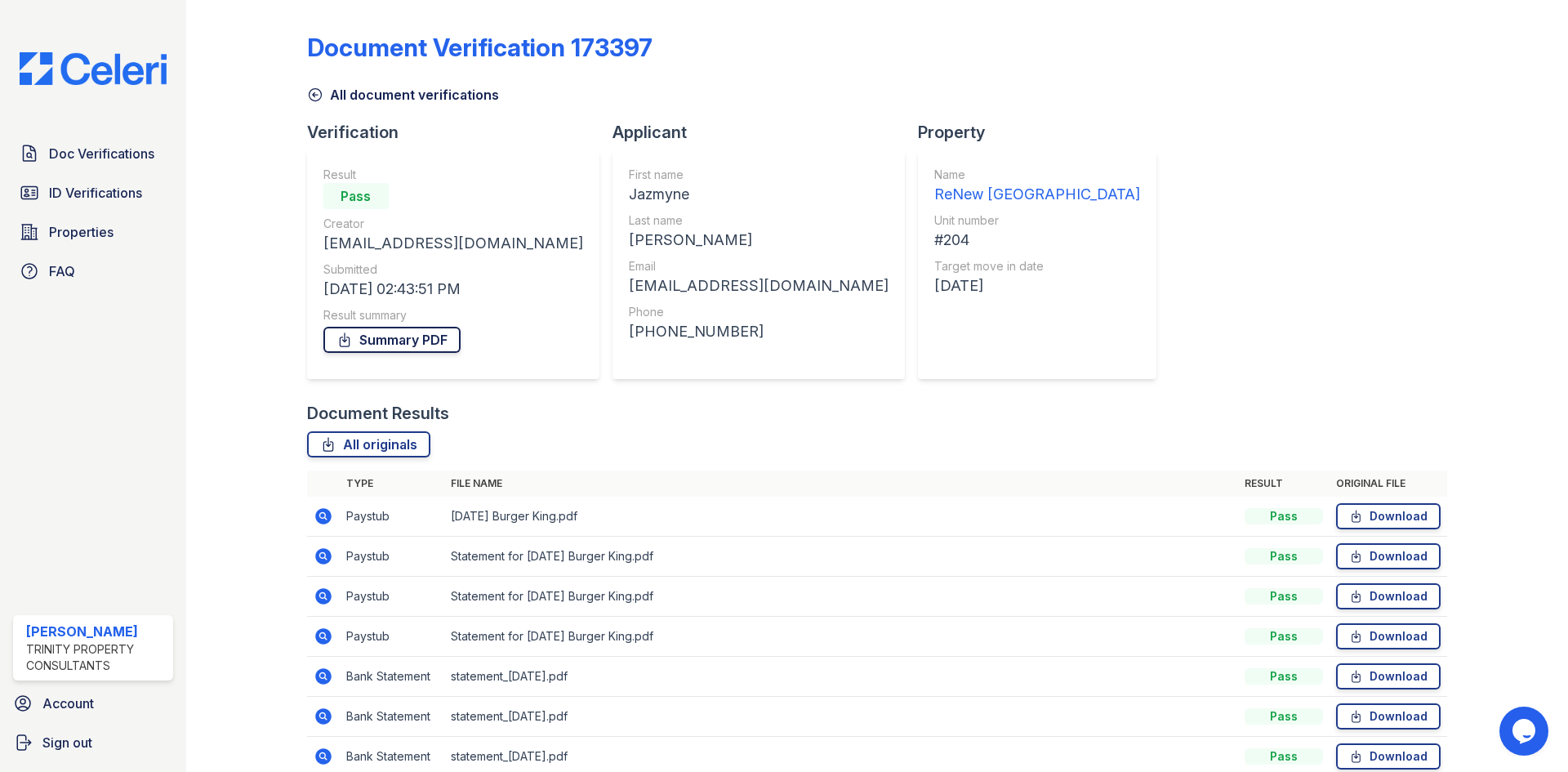
click at [375, 343] on link "Summary PDF" at bounding box center [392, 339] width 137 height 26
click at [102, 157] on span "Doc Verifications" at bounding box center [101, 154] width 106 height 20
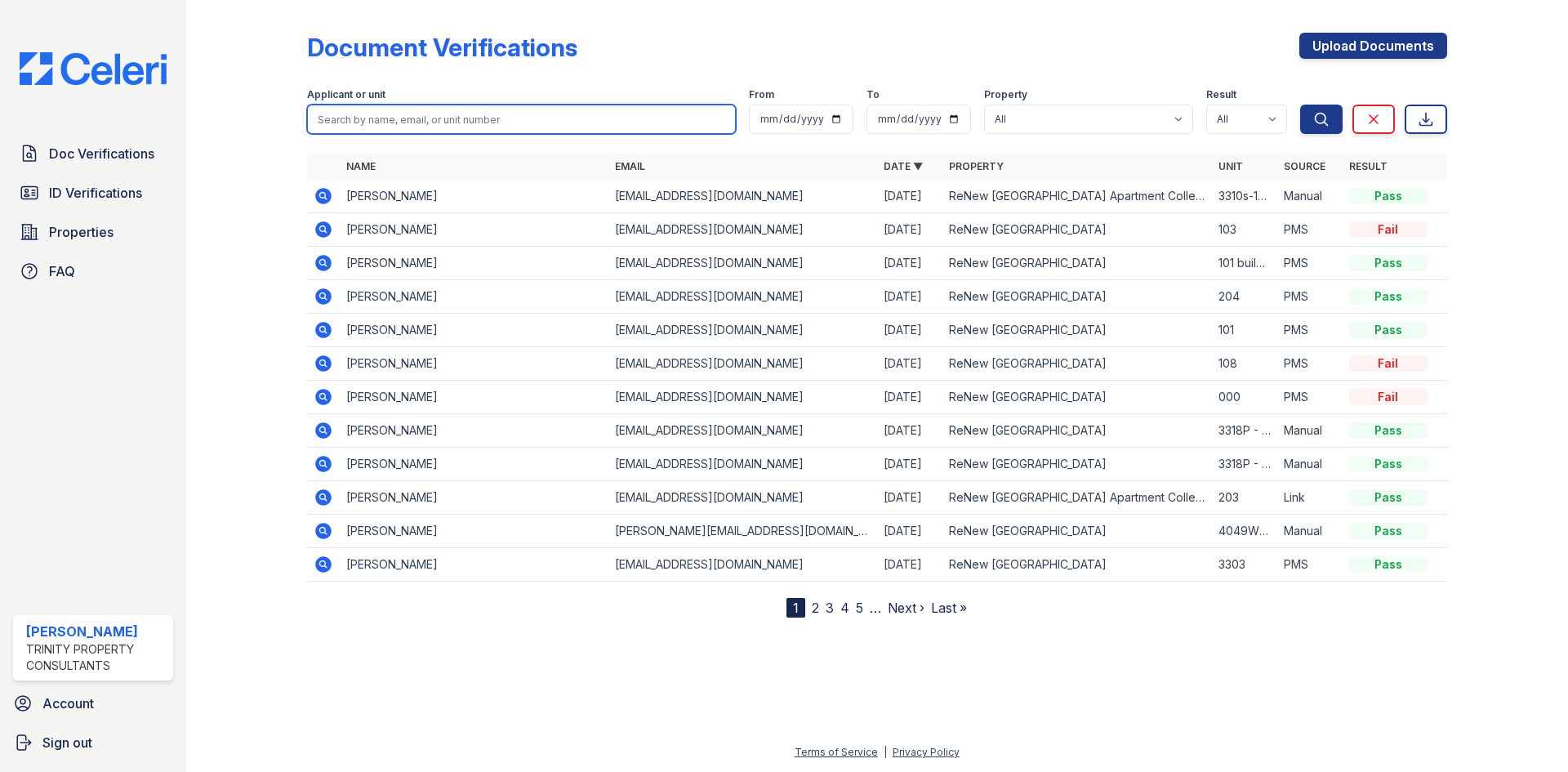
click at [334, 114] on input "search" at bounding box center [521, 119] width 428 height 30
type input "jeffrey broderick"
click at [1300, 105] on button "Search" at bounding box center [1320, 119] width 42 height 30
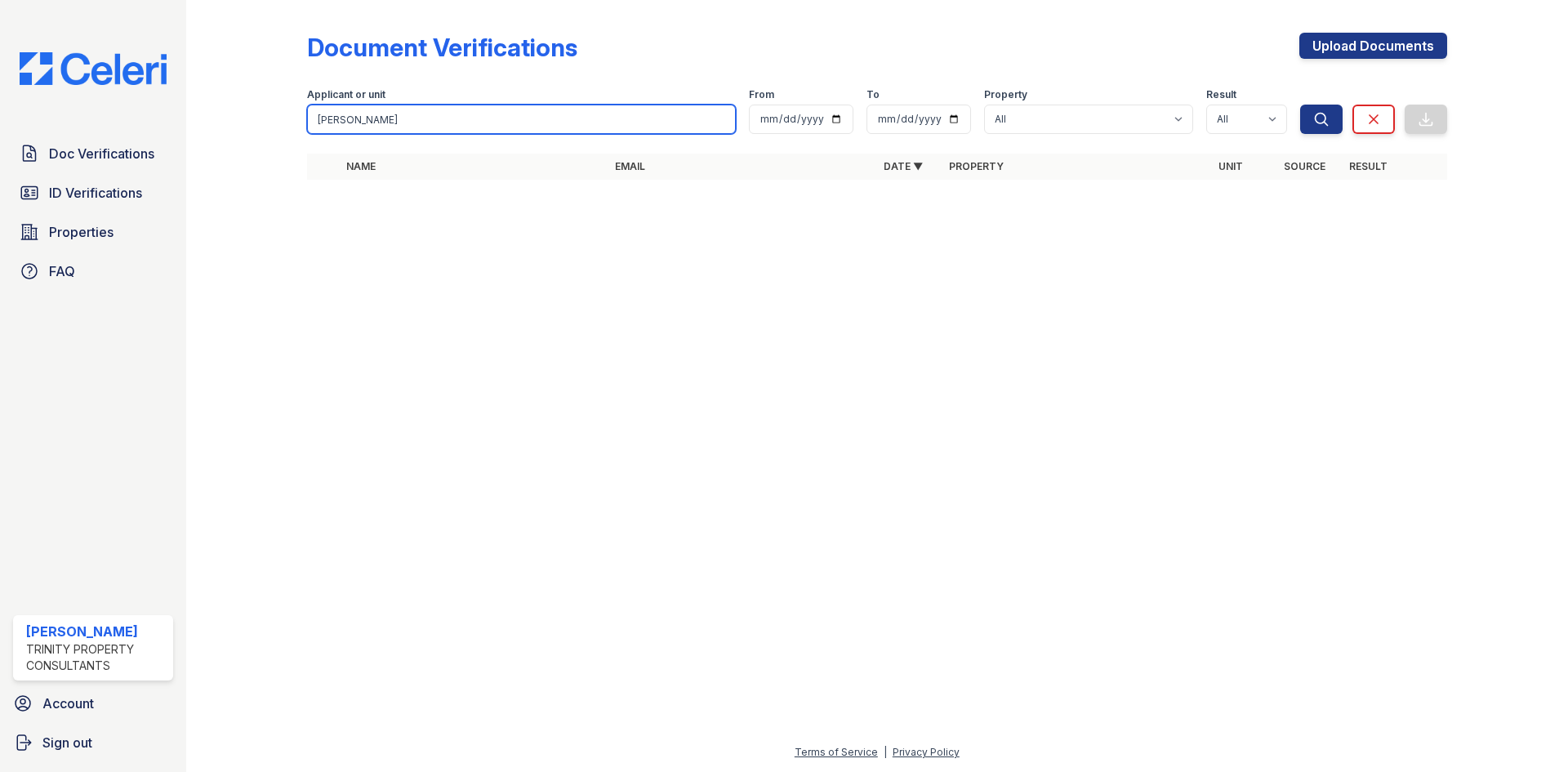
drag, startPoint x: 418, startPoint y: 116, endPoint x: 330, endPoint y: 111, distance: 88.1
click at [330, 111] on input "jeffrey broderick" at bounding box center [521, 119] width 428 height 30
type input "j"
type input "brodrick"
click at [1300, 105] on button "Search" at bounding box center [1320, 119] width 42 height 30
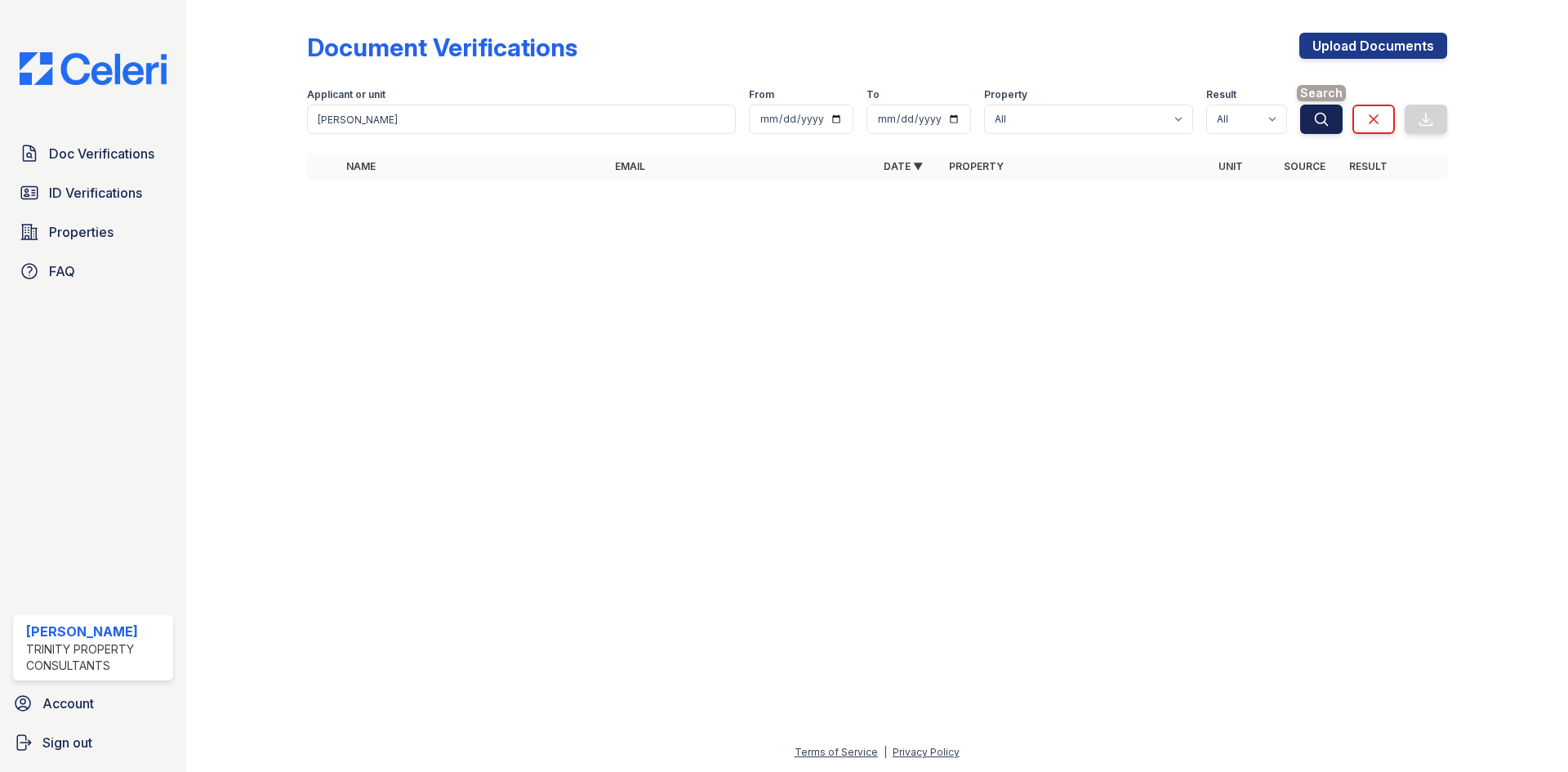
click at [1313, 123] on icon "submit" at bounding box center [1321, 119] width 16 height 16
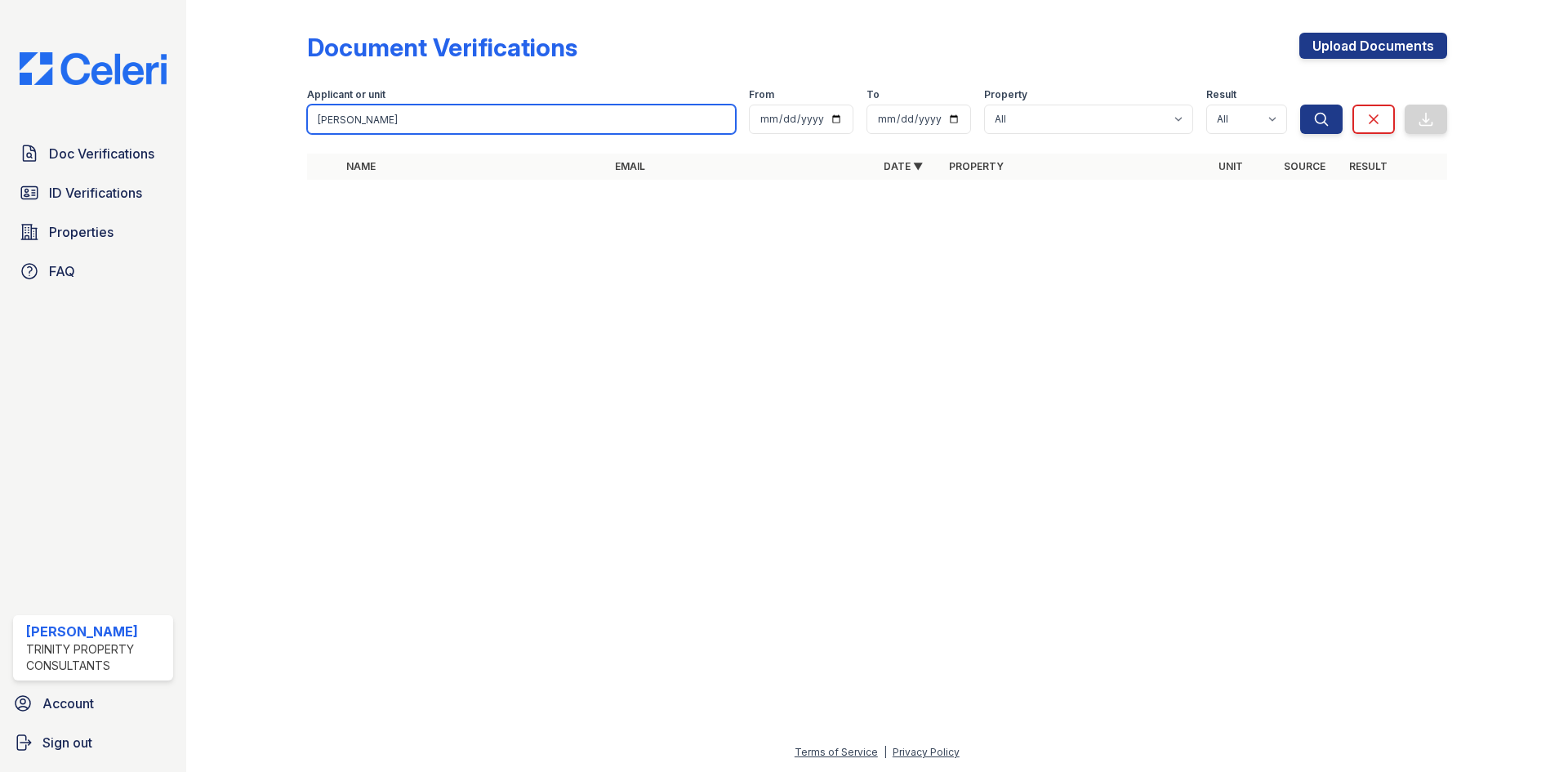
drag, startPoint x: 395, startPoint y: 127, endPoint x: 135, endPoint y: 95, distance: 262.0
click at [174, 94] on div "Doc Verifications ID Verifications Properties FAQ Gabrielle Lake Trinity Proper…" at bounding box center [784, 386] width 1568 height 772
type input "jeffrey"
click at [1300, 105] on button "Search" at bounding box center [1320, 119] width 42 height 30
click at [1300, 105] on div "Search Clear Export" at bounding box center [1373, 108] width 147 height 52
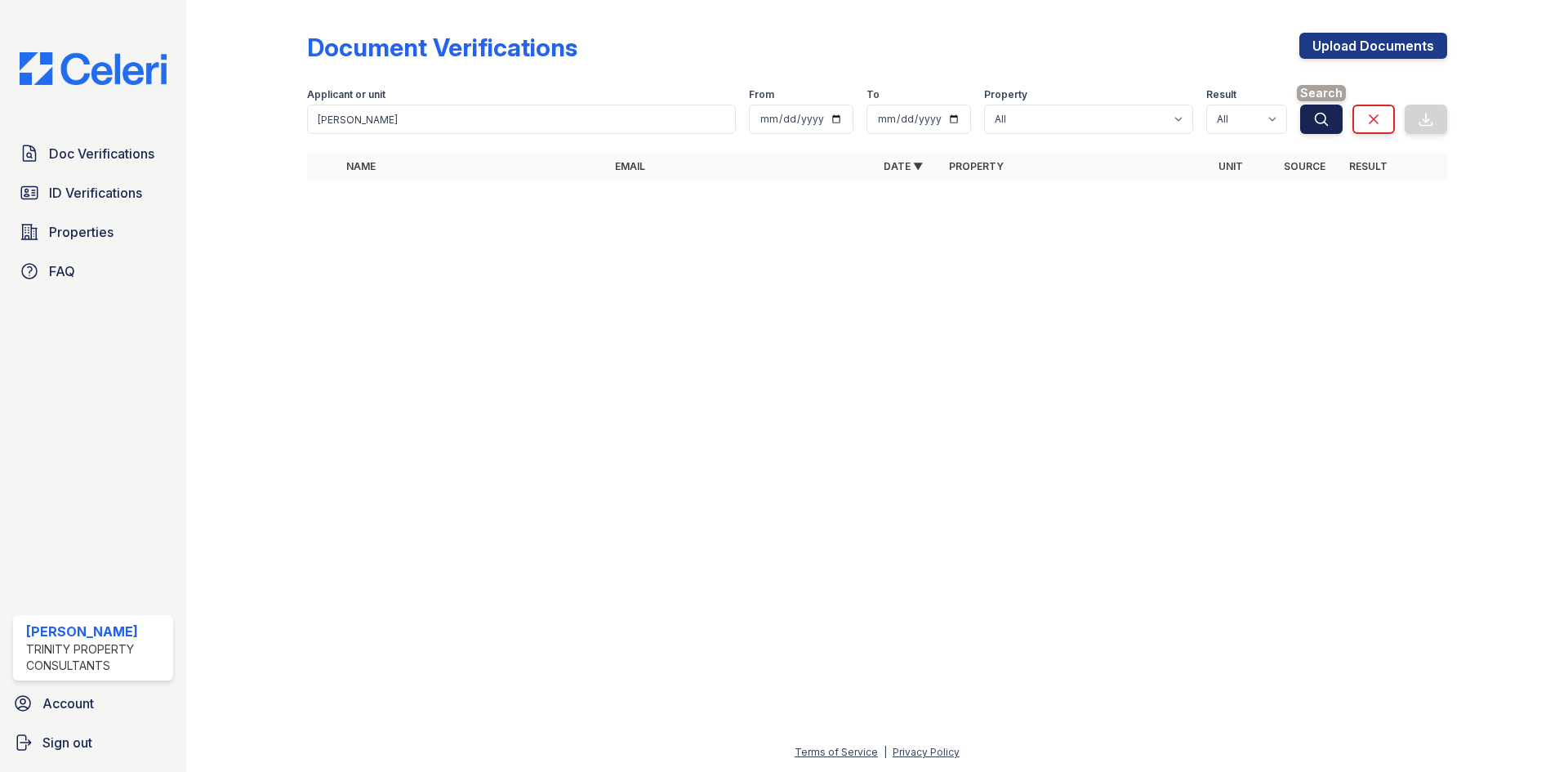
click at [1306, 105] on button "Search" at bounding box center [1320, 119] width 42 height 30
click at [72, 199] on span "ID Verifications" at bounding box center [95, 193] width 93 height 20
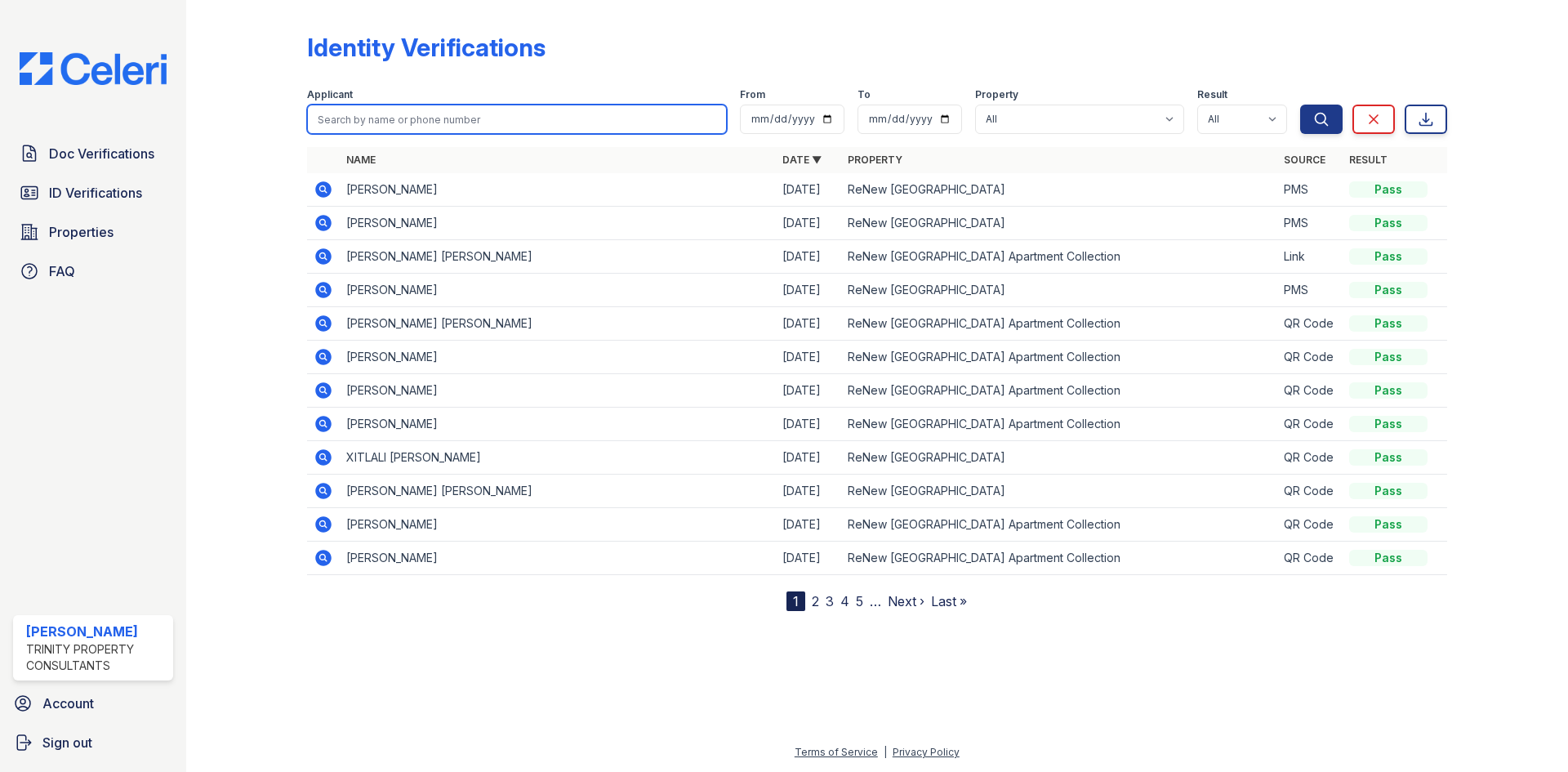
click at [625, 112] on input "search" at bounding box center [517, 119] width 419 height 30
type input "angeline"
click at [1300, 105] on button "Search" at bounding box center [1320, 119] width 42 height 30
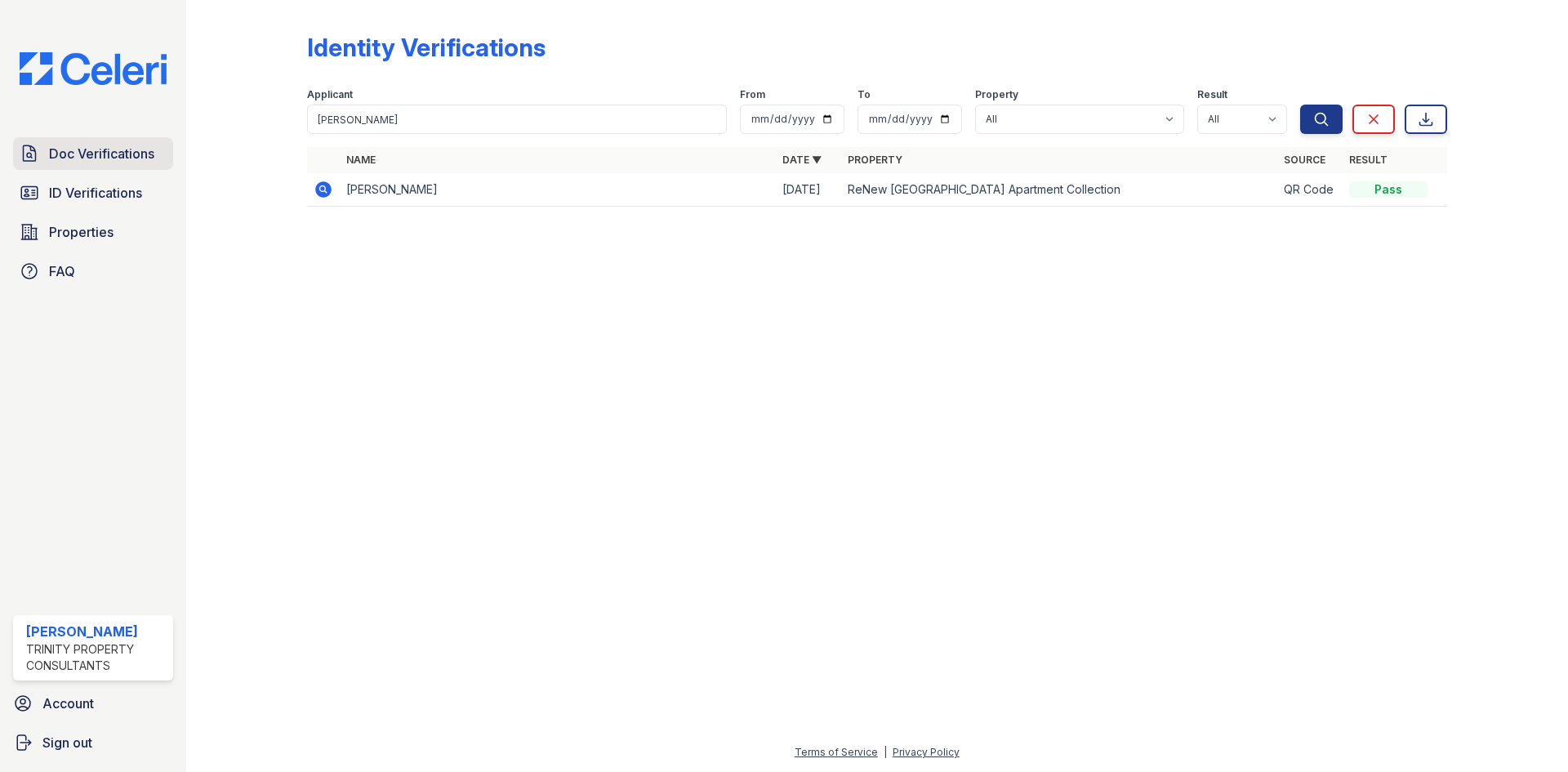
click at [84, 146] on span "Doc Verifications" at bounding box center [101, 154] width 106 height 20
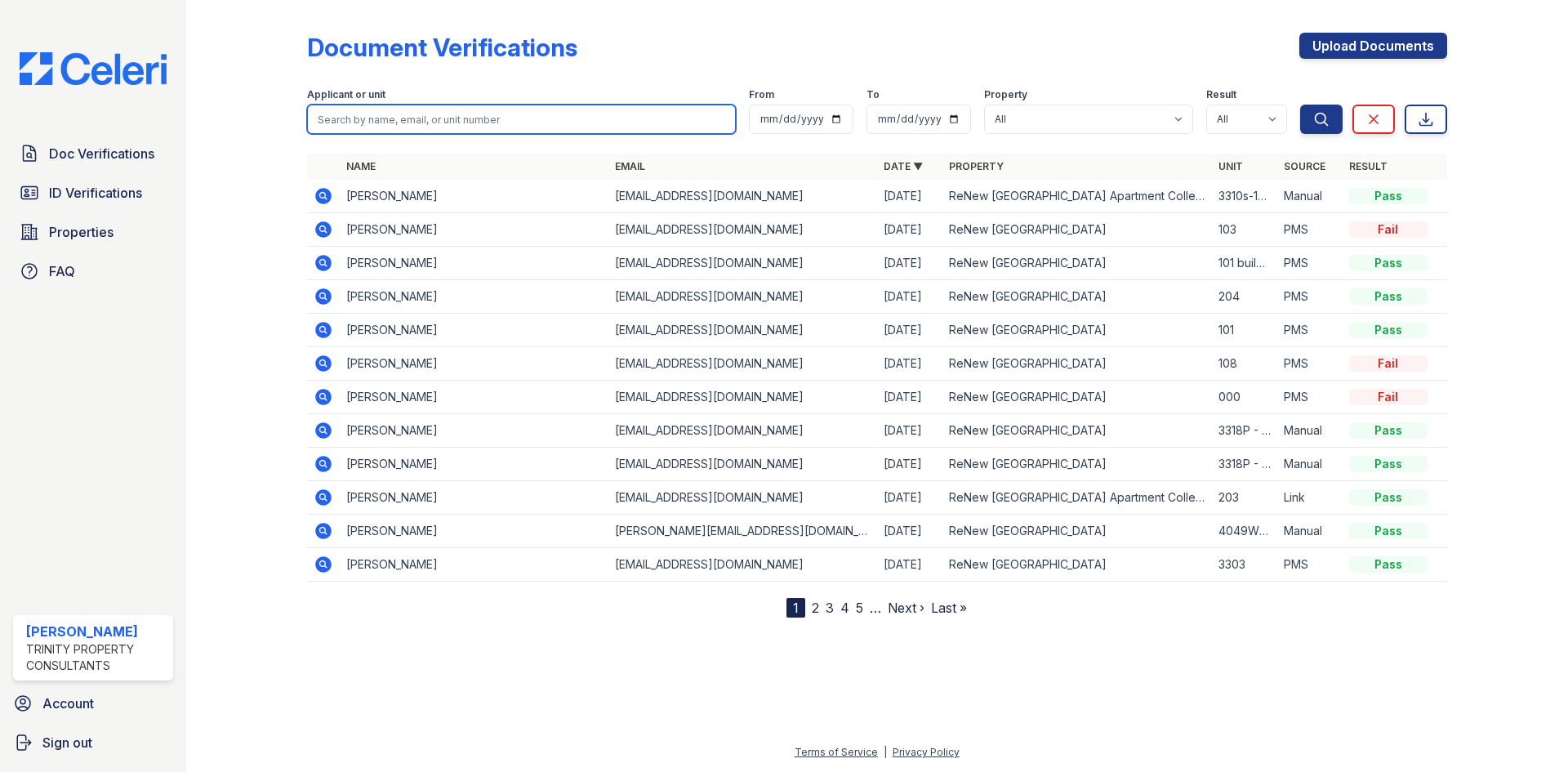
click at [416, 127] on input "search" at bounding box center [521, 119] width 428 height 30
type input "angeline"
click at [1300, 105] on button "Search" at bounding box center [1320, 119] width 42 height 30
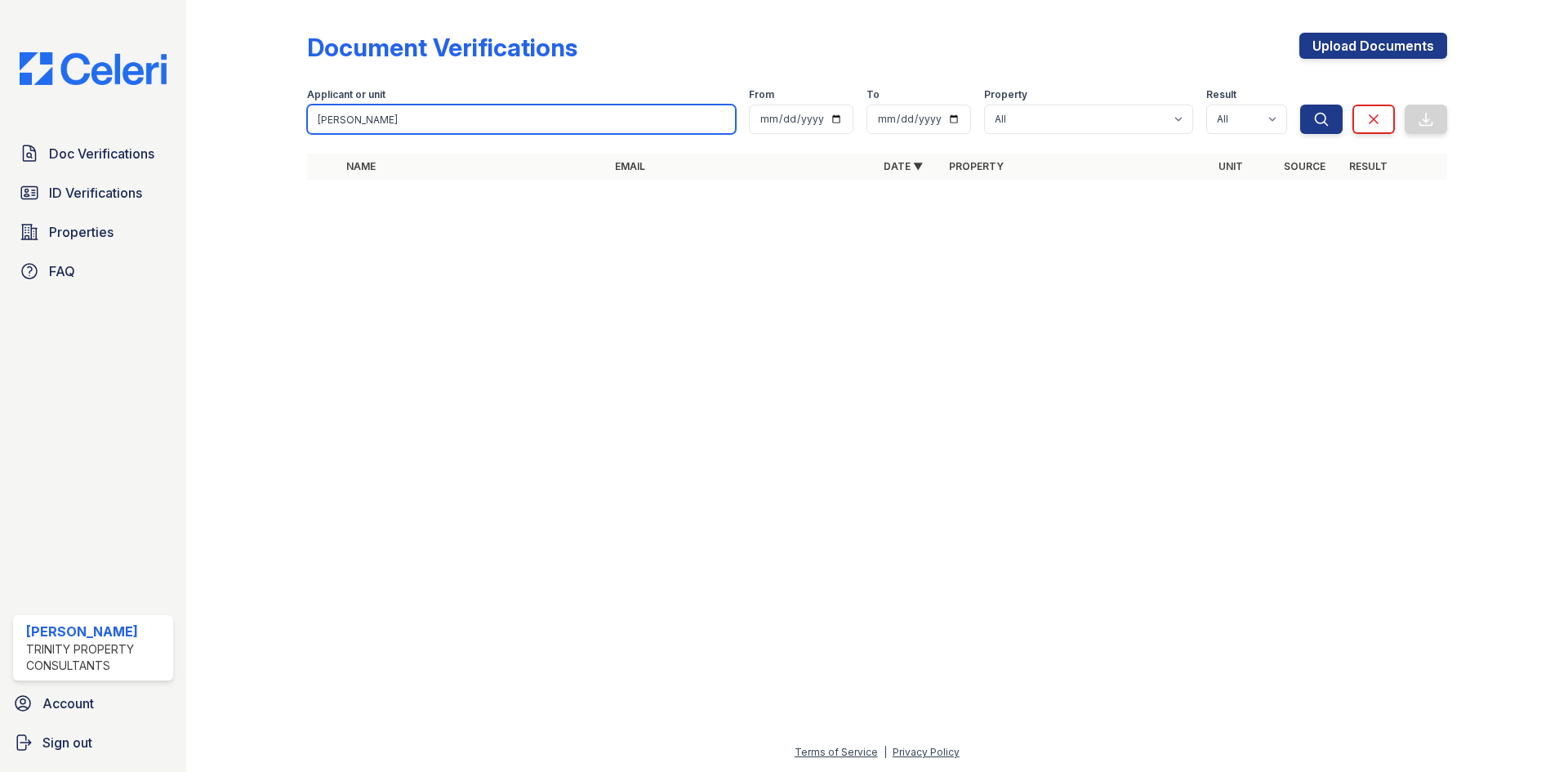
drag, startPoint x: 416, startPoint y: 127, endPoint x: 298, endPoint y: 125, distance: 118.0
click at [304, 123] on div "Document Verifications Upload Documents Filter Applicant or unit angeline From …" at bounding box center [877, 111] width 1329 height 222
type input "jean"
click at [1300, 105] on button "Search" at bounding box center [1320, 119] width 42 height 30
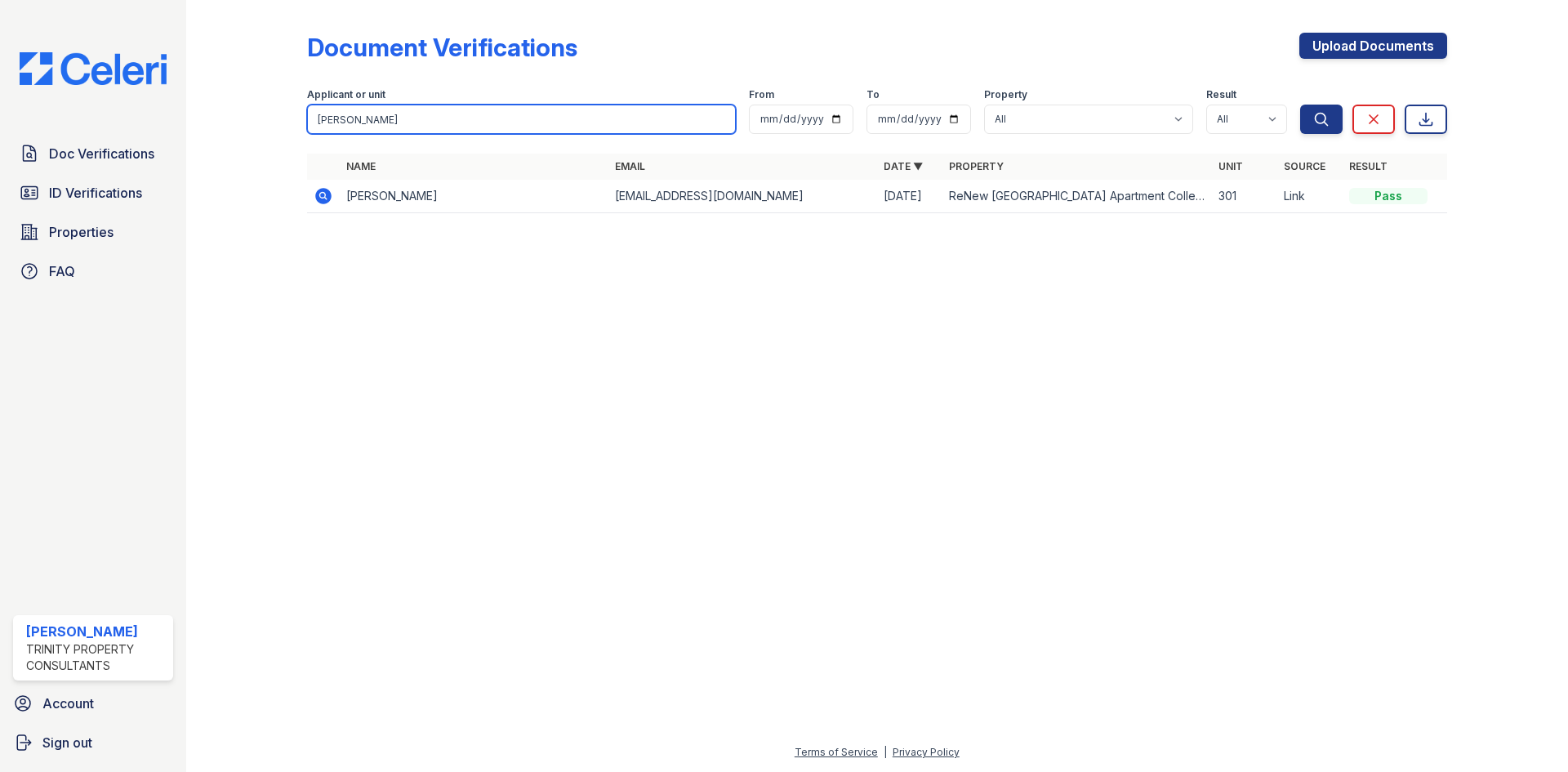
drag, startPoint x: 340, startPoint y: 118, endPoint x: 224, endPoint y: 80, distance: 122.1
click at [226, 80] on div "Document Verifications Upload Documents Filter Applicant or unit jean From To P…" at bounding box center [877, 127] width 1329 height 256
type input "brodrick"
click at [1300, 105] on button "Search" at bounding box center [1320, 119] width 42 height 30
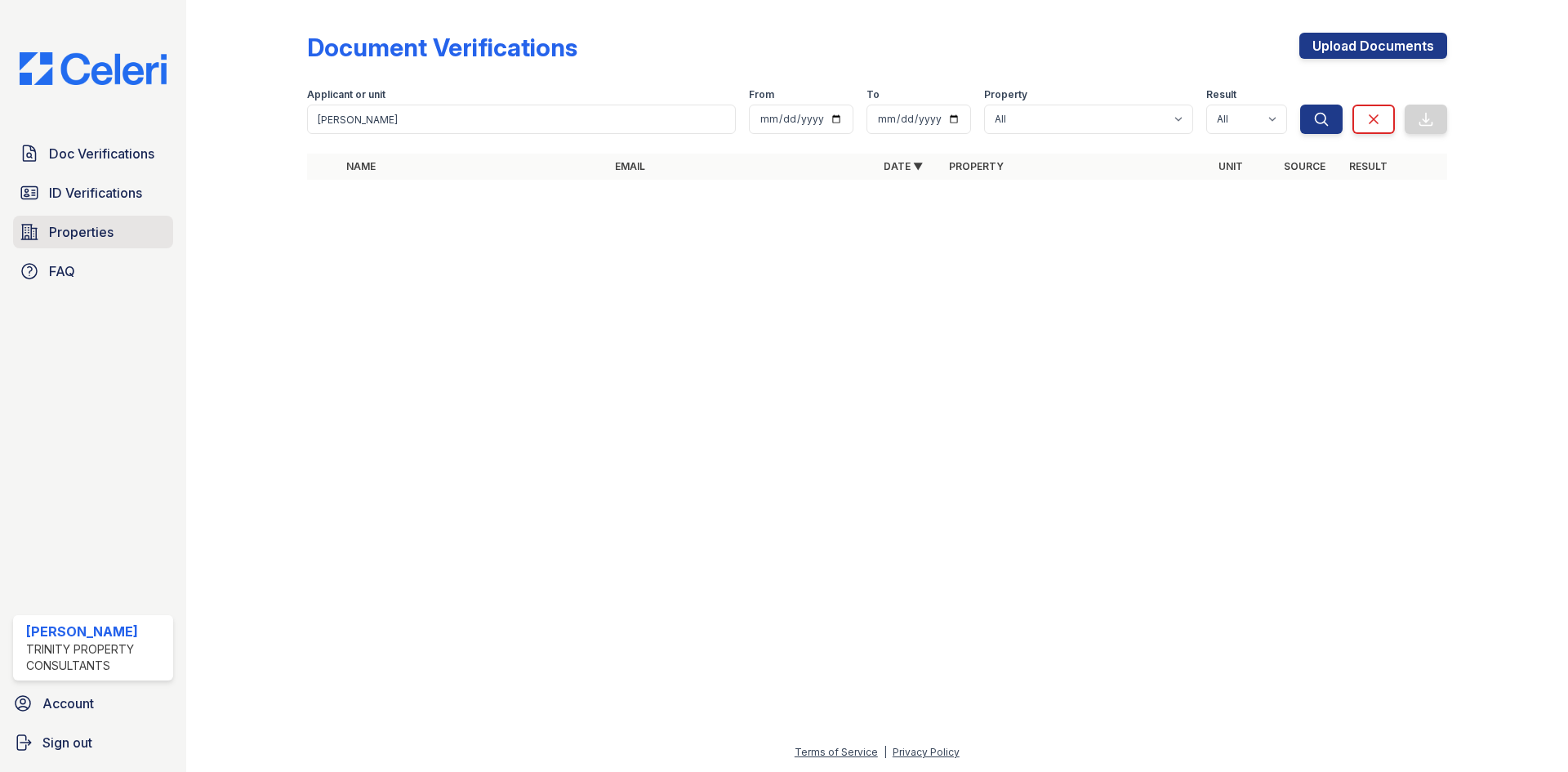
click at [98, 241] on span "Properties" at bounding box center [80, 232] width 64 height 20
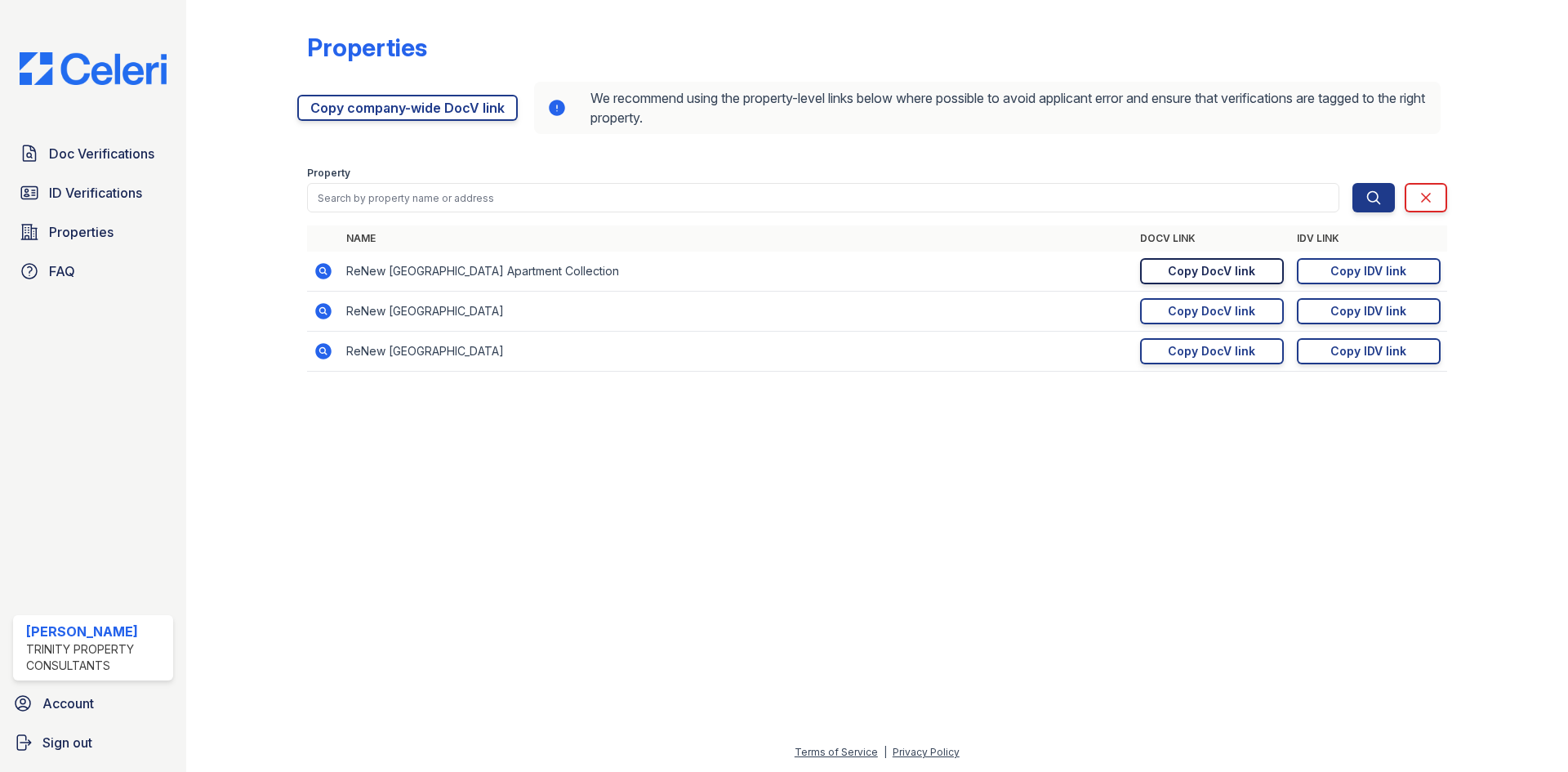
click at [1196, 275] on div "Copy DocV link" at bounding box center [1211, 271] width 88 height 16
click at [78, 156] on span "Doc Verifications" at bounding box center [101, 154] width 106 height 20
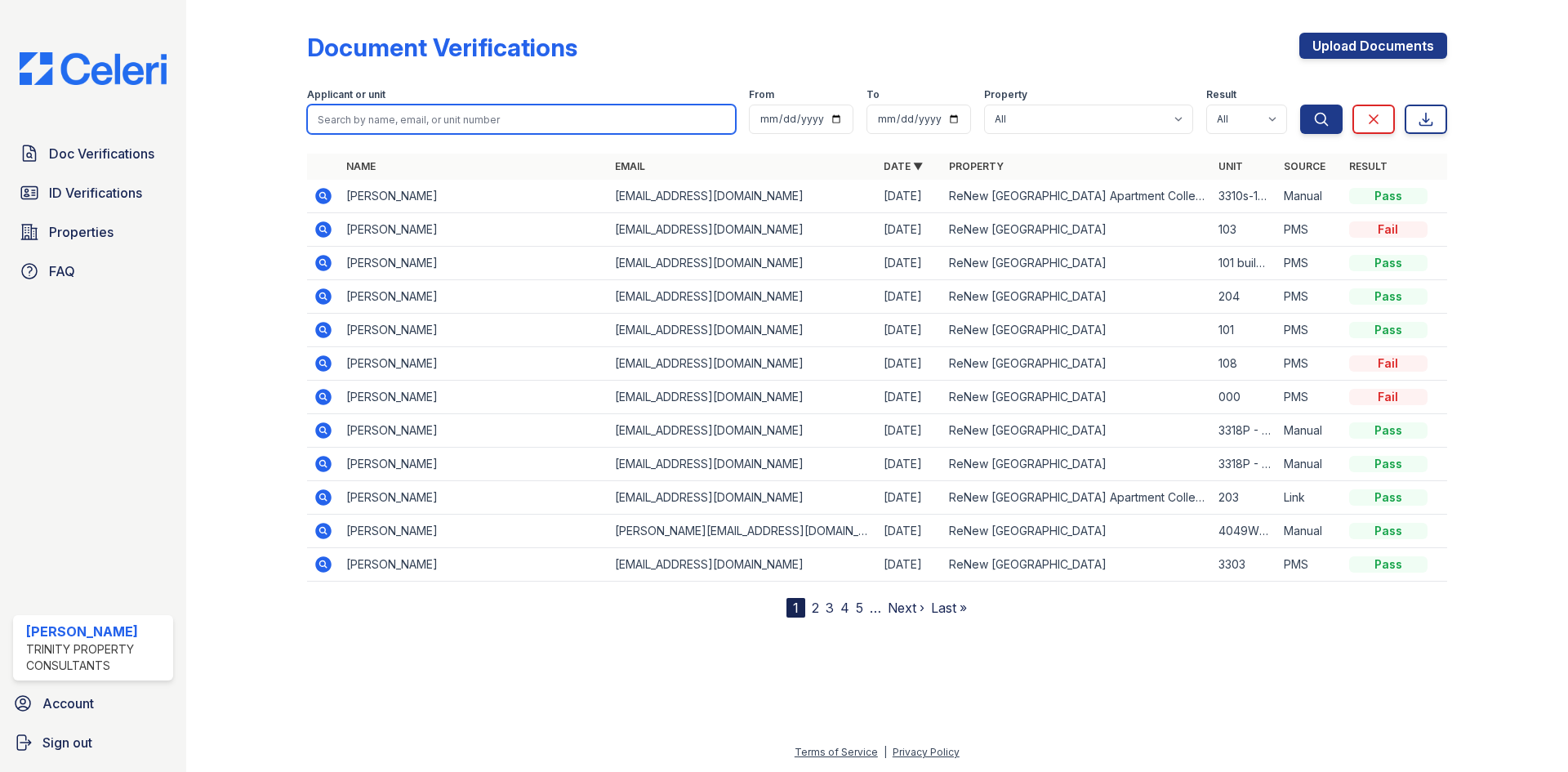
click at [429, 124] on input "search" at bounding box center [521, 119] width 428 height 30
type input "yareli"
click at [1300, 105] on button "Search" at bounding box center [1320, 119] width 42 height 30
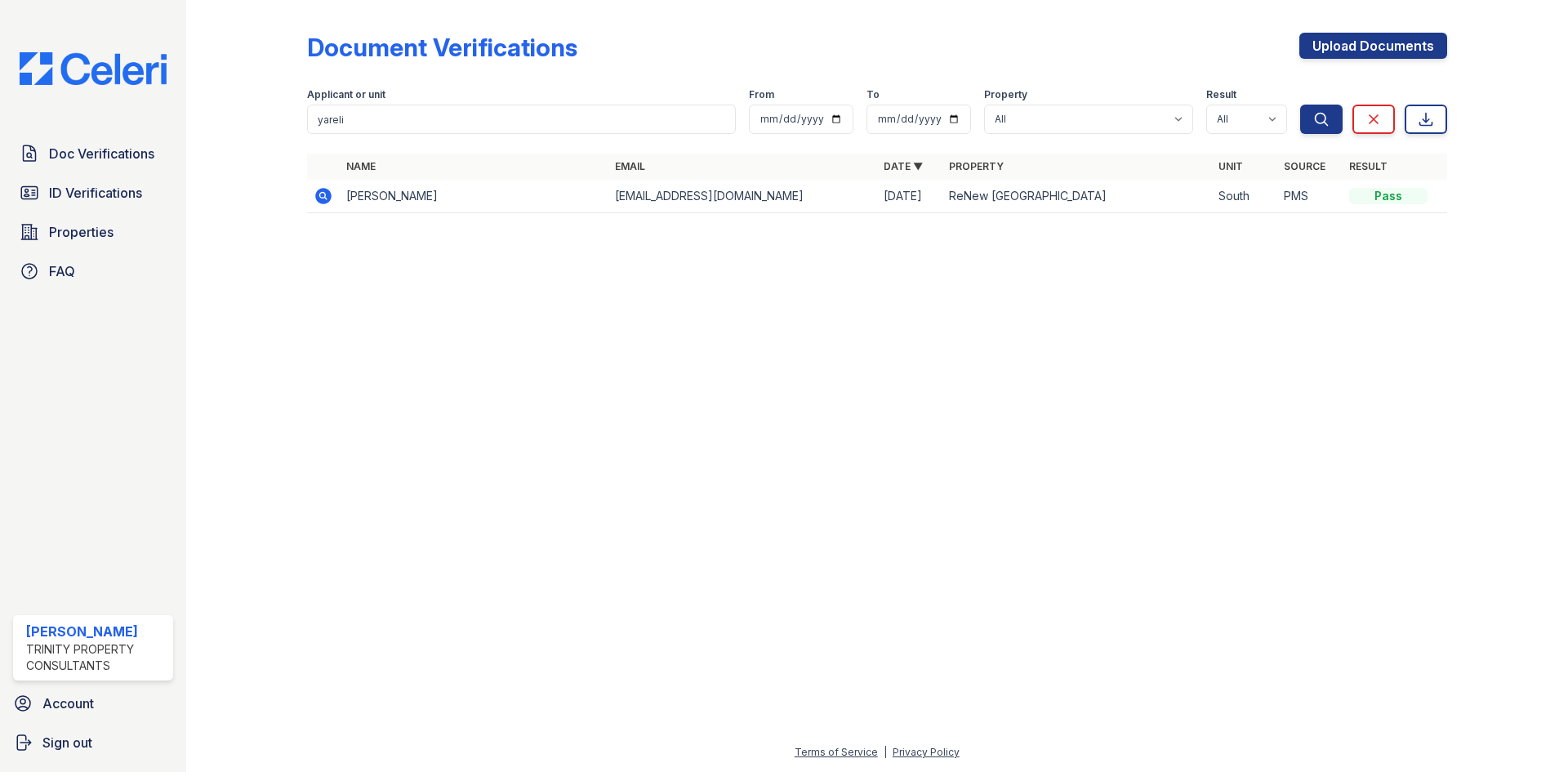
click at [319, 190] on icon at bounding box center [324, 196] width 16 height 16
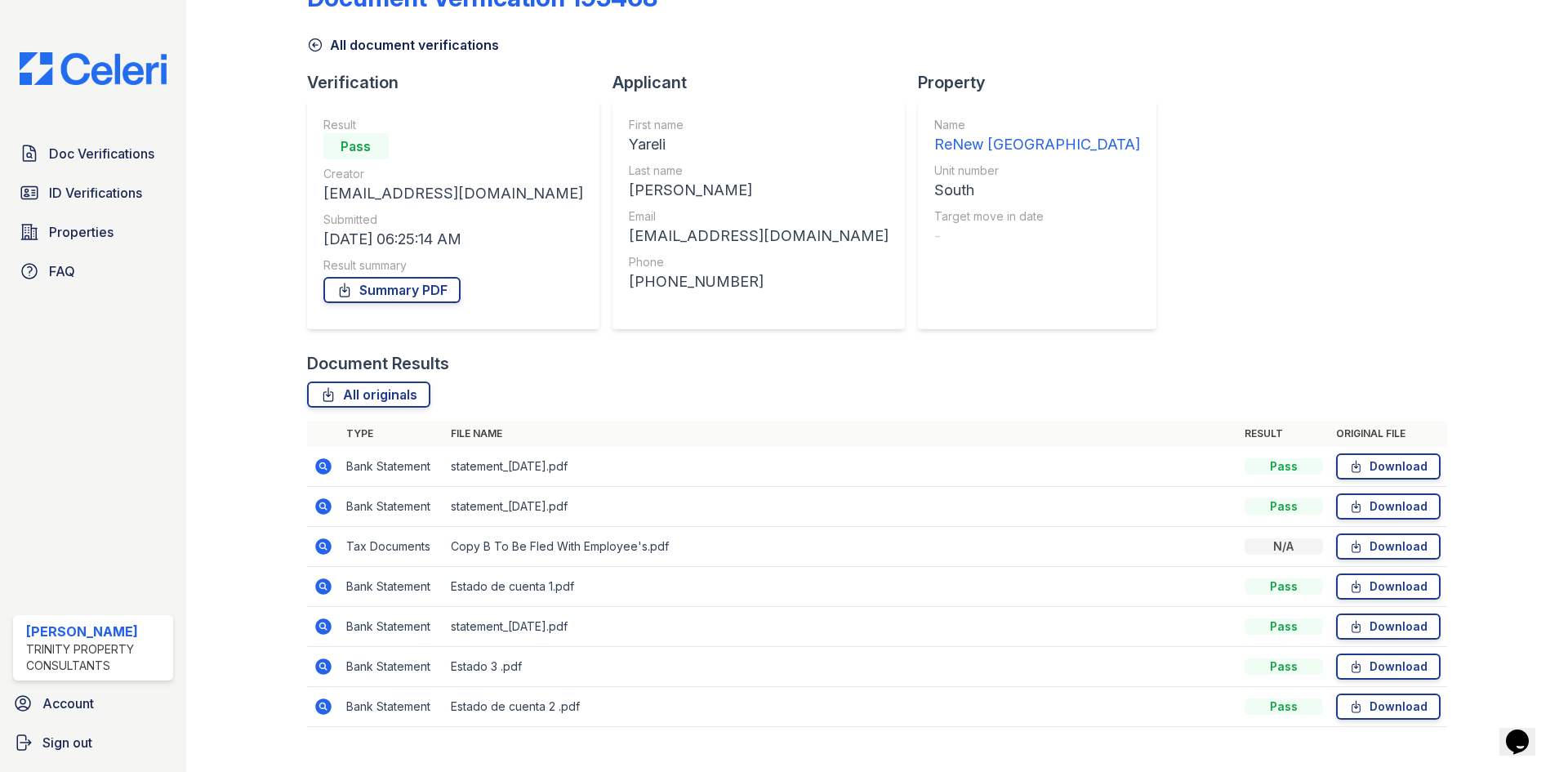
scroll to position [77, 0]
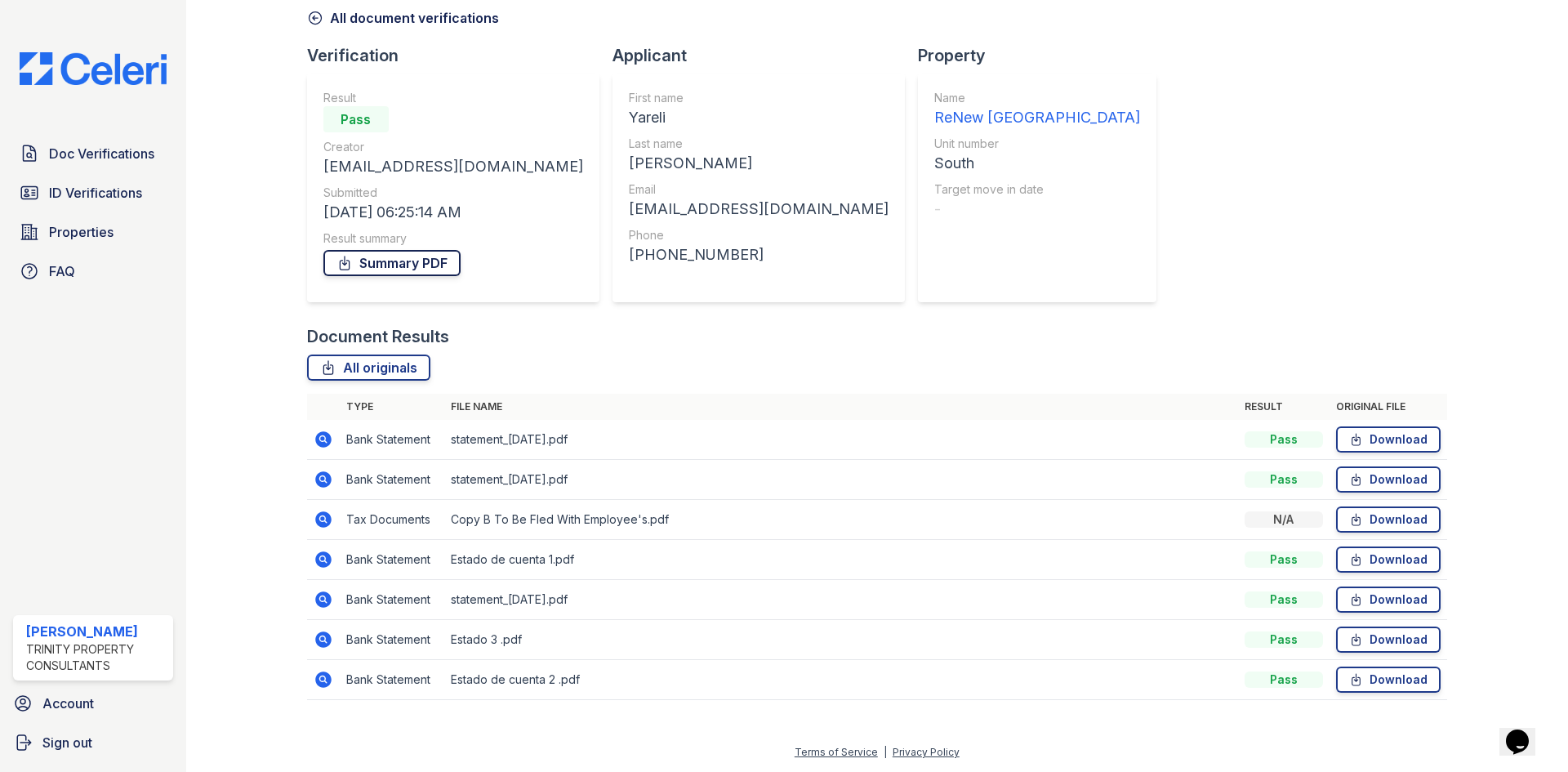
click at [355, 268] on link "Summary PDF" at bounding box center [392, 262] width 137 height 26
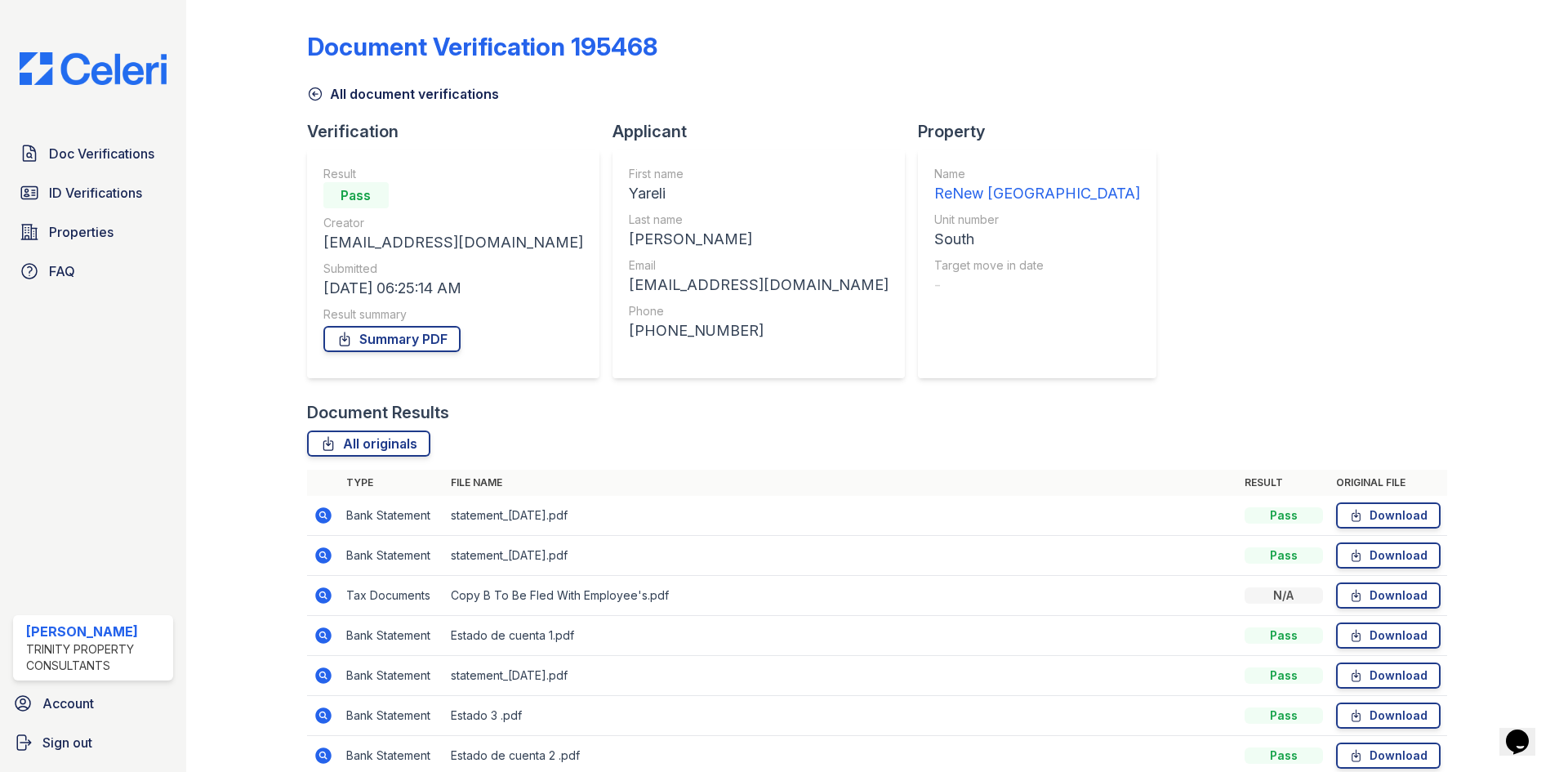
scroll to position [0, 0]
click at [81, 160] on span "Doc Verifications" at bounding box center [101, 154] width 106 height 20
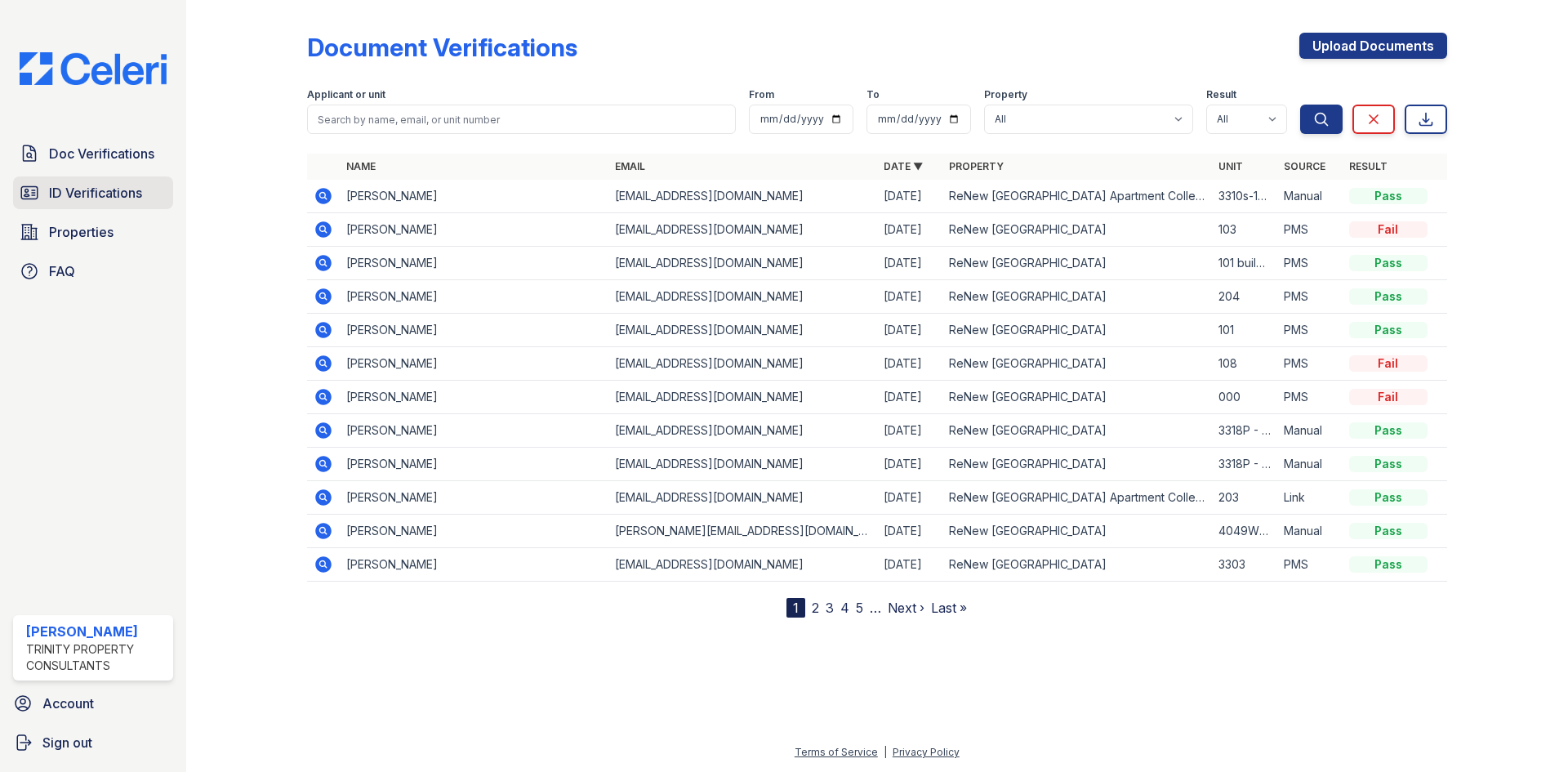
click at [115, 195] on span "ID Verifications" at bounding box center [95, 193] width 93 height 20
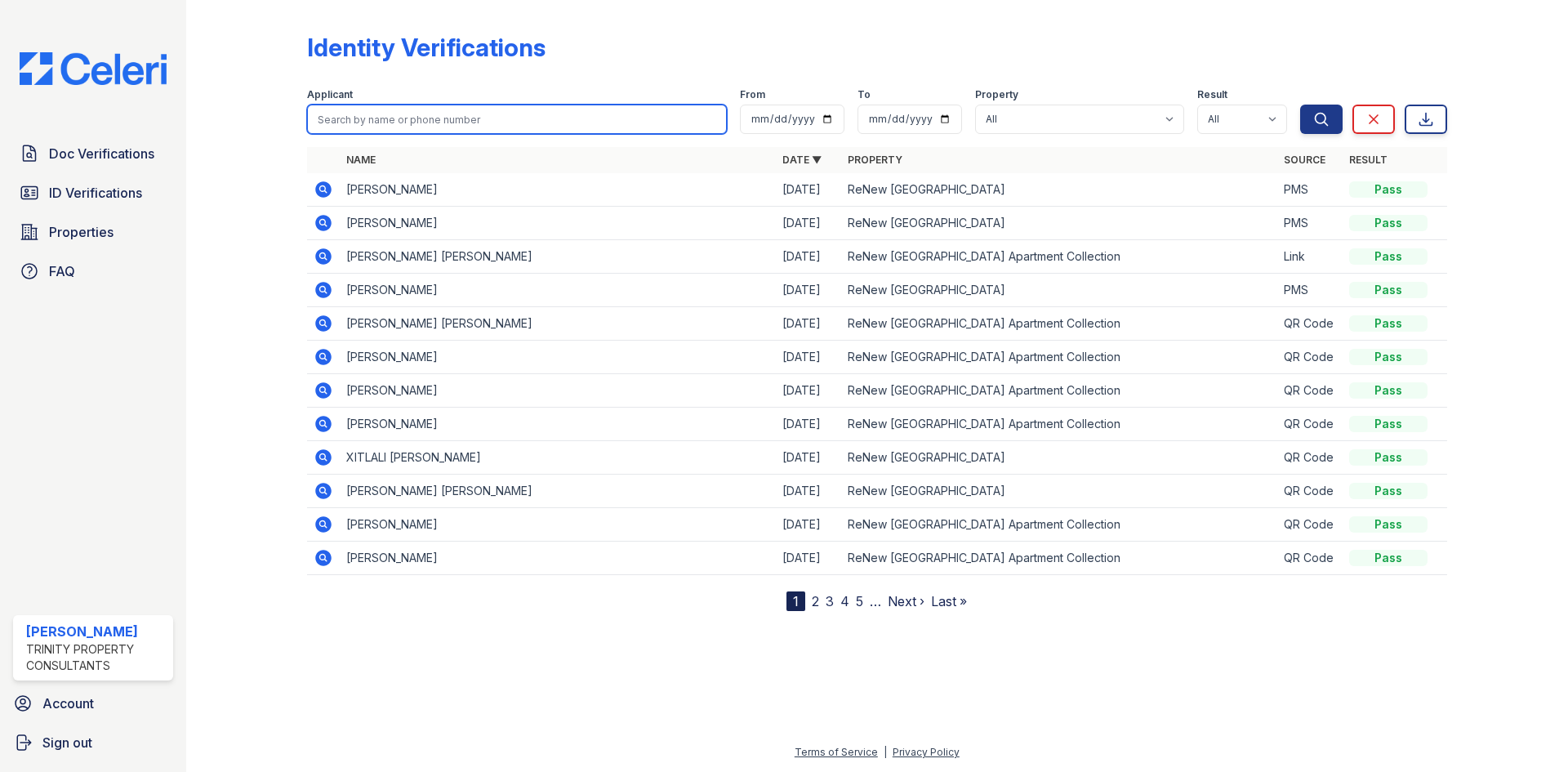
click at [359, 126] on input "search" at bounding box center [517, 119] width 419 height 30
type input "lauren mellott"
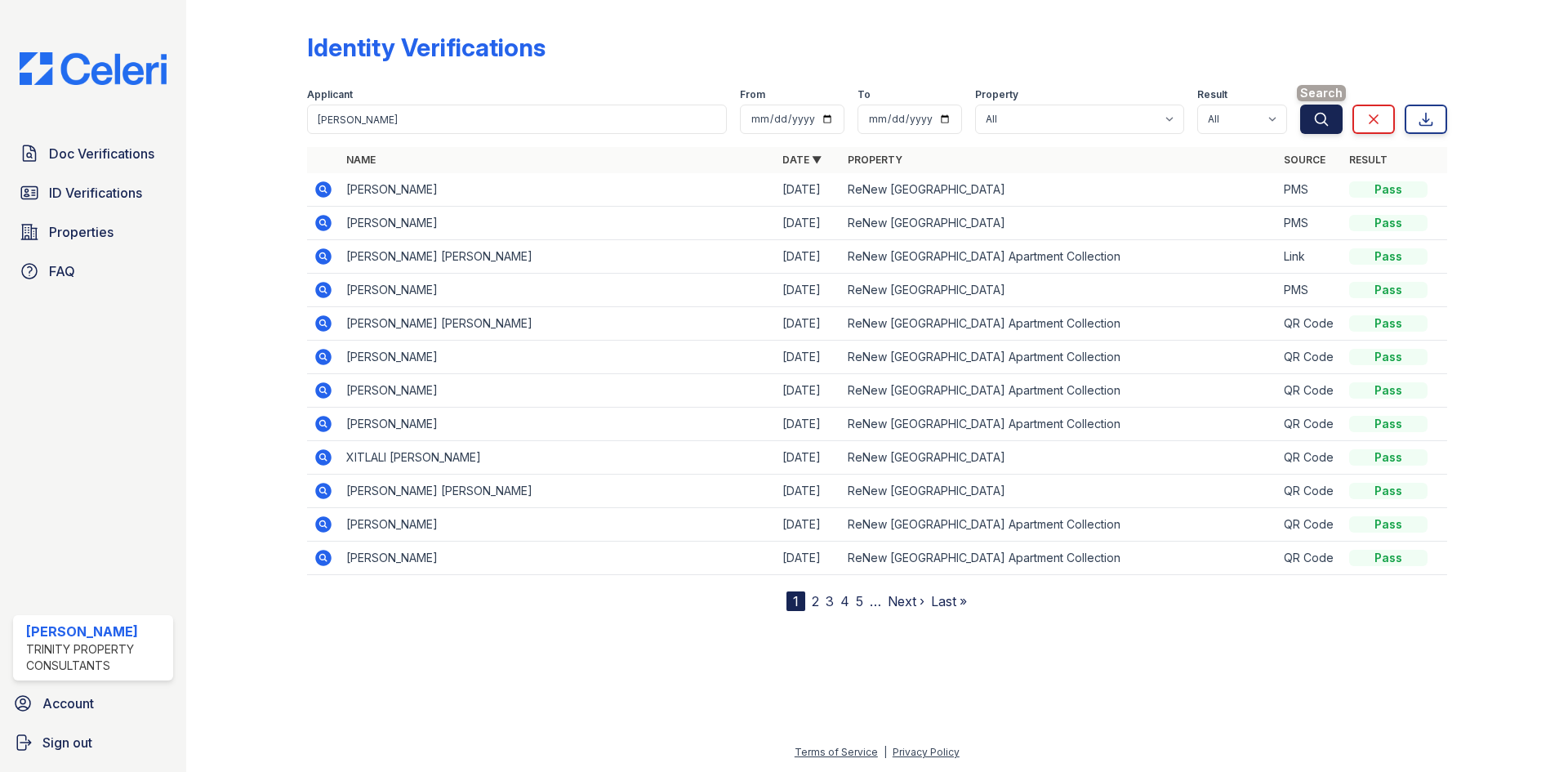
click at [1314, 121] on icon "submit" at bounding box center [1321, 119] width 16 height 16
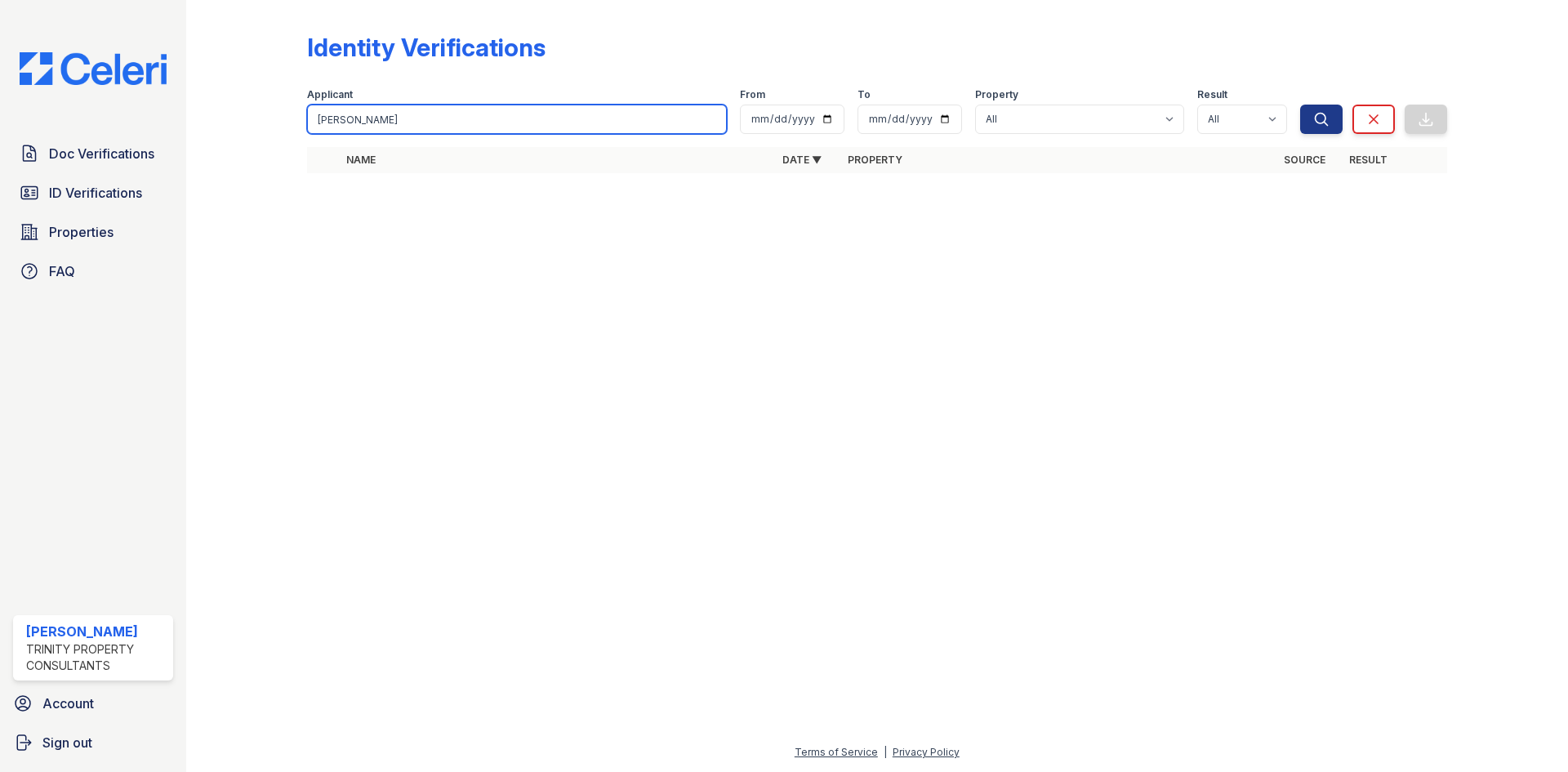
click at [456, 126] on input "lauren mellott" at bounding box center [517, 119] width 419 height 30
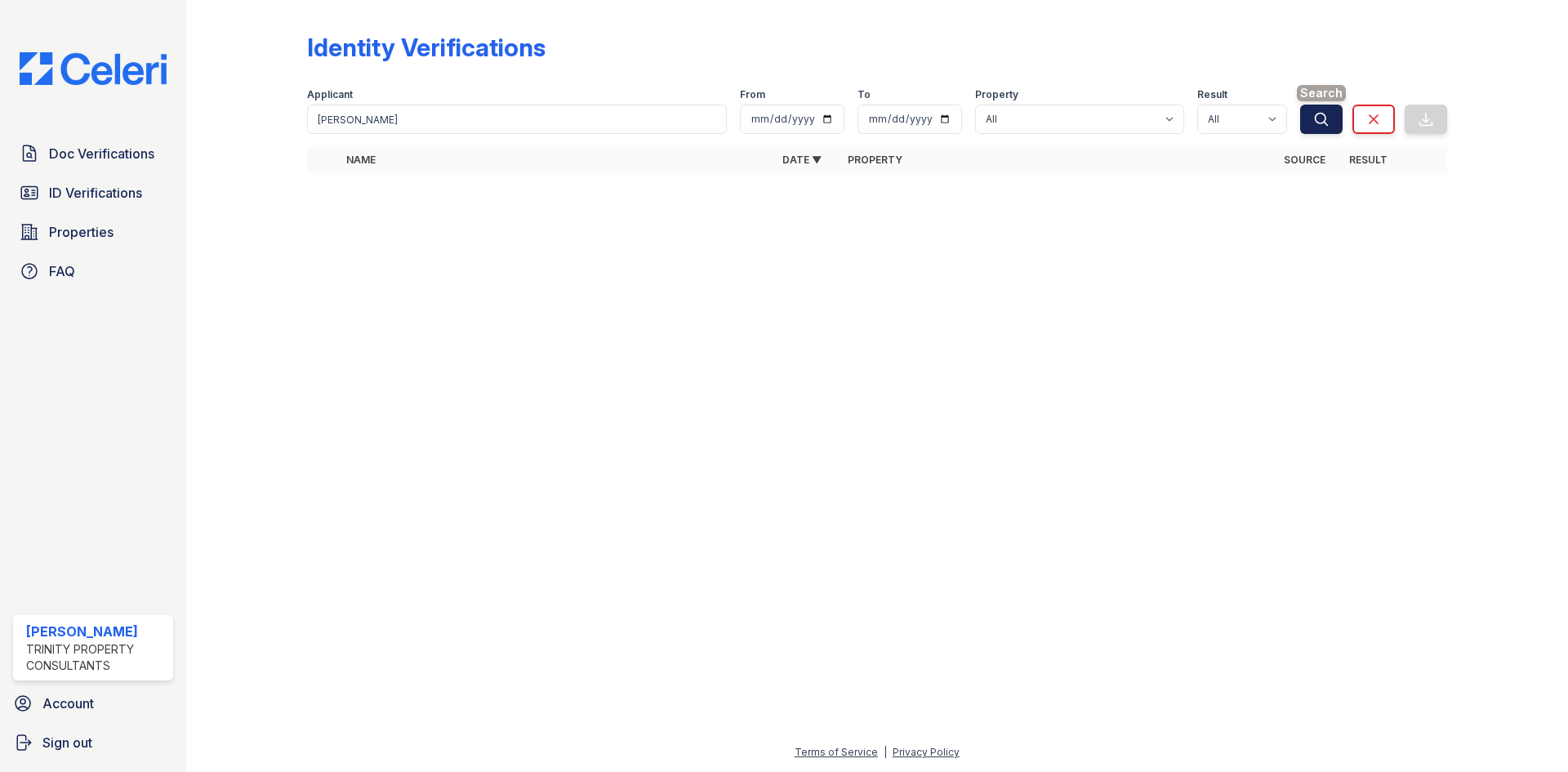
click at [1328, 123] on icon "submit" at bounding box center [1321, 119] width 16 height 16
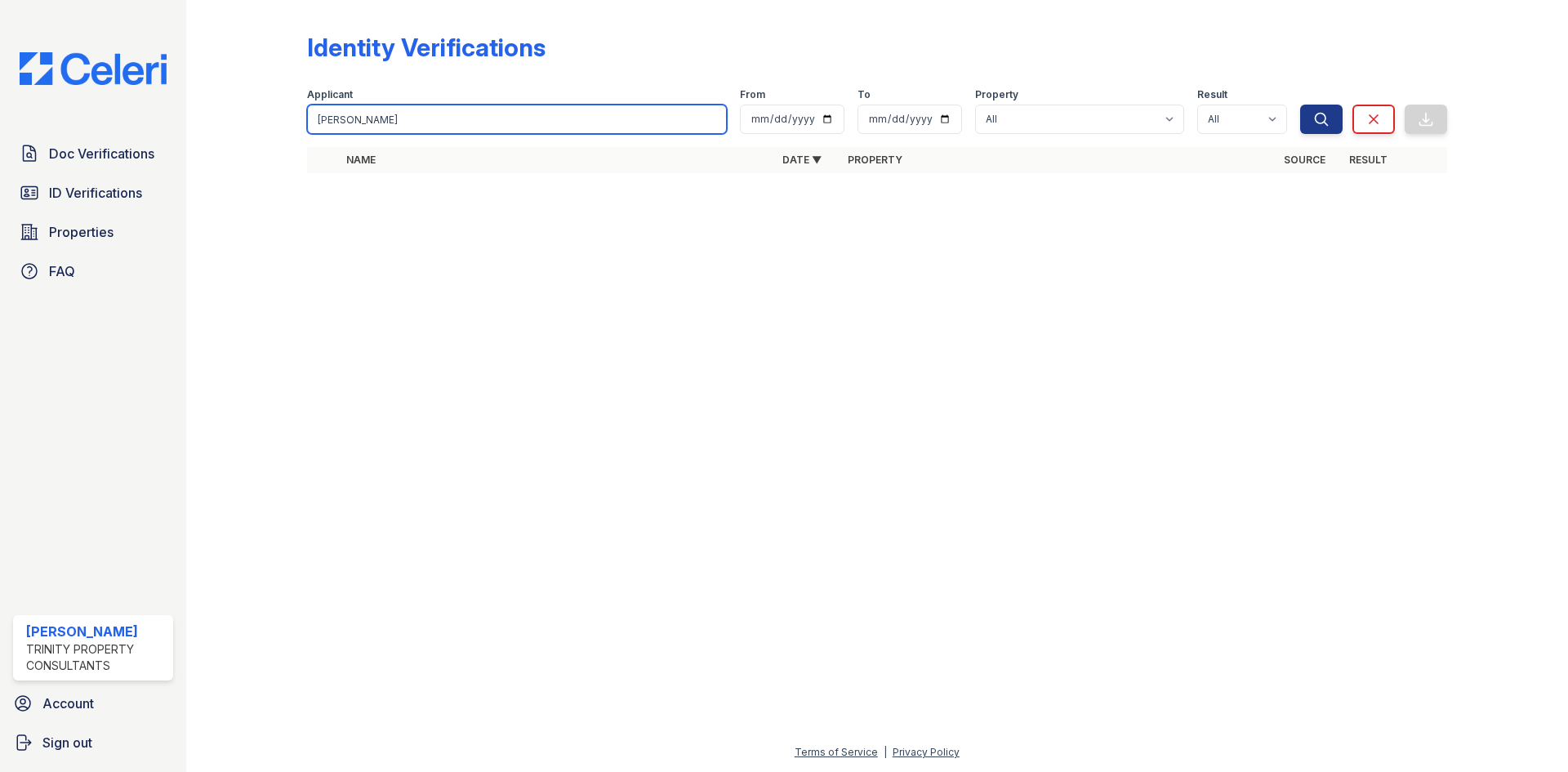
drag, startPoint x: 397, startPoint y: 114, endPoint x: 196, endPoint y: 133, distance: 201.9
click at [196, 133] on div "Identity Verifications Filter Applicant lauren mellott From To Property All ReN…" at bounding box center [877, 386] width 1382 height 772
type input "mellott"
click at [1300, 105] on button "Search" at bounding box center [1320, 119] width 42 height 30
drag, startPoint x: 432, startPoint y: 127, endPoint x: 41, endPoint y: 104, distance: 391.7
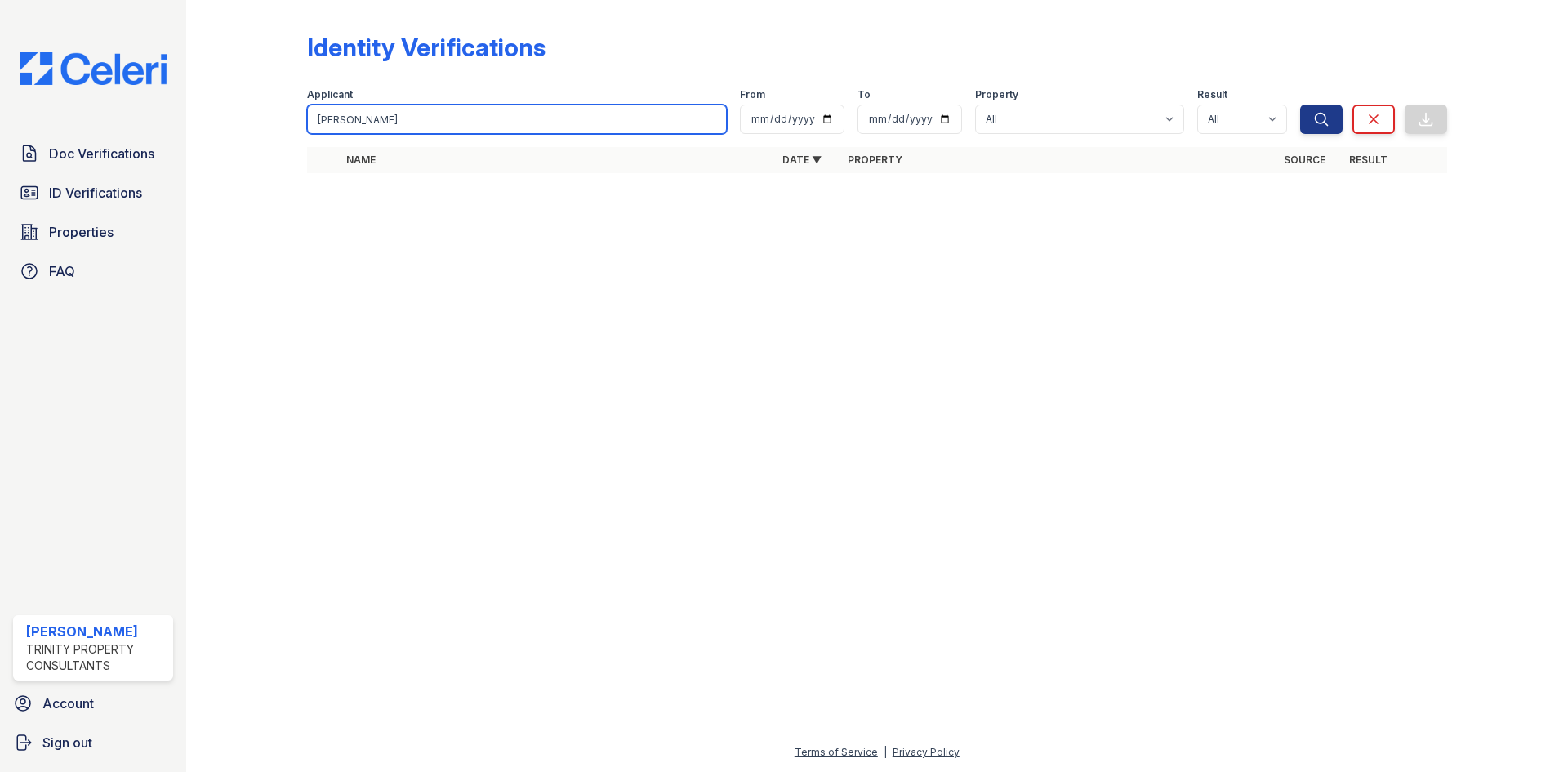
click at [41, 104] on div "Doc Verifications ID Verifications Properties FAQ Gabrielle Lake Trinity Proper…" at bounding box center [784, 386] width 1568 height 772
type input "lauren"
click at [1300, 105] on button "Search" at bounding box center [1320, 119] width 42 height 30
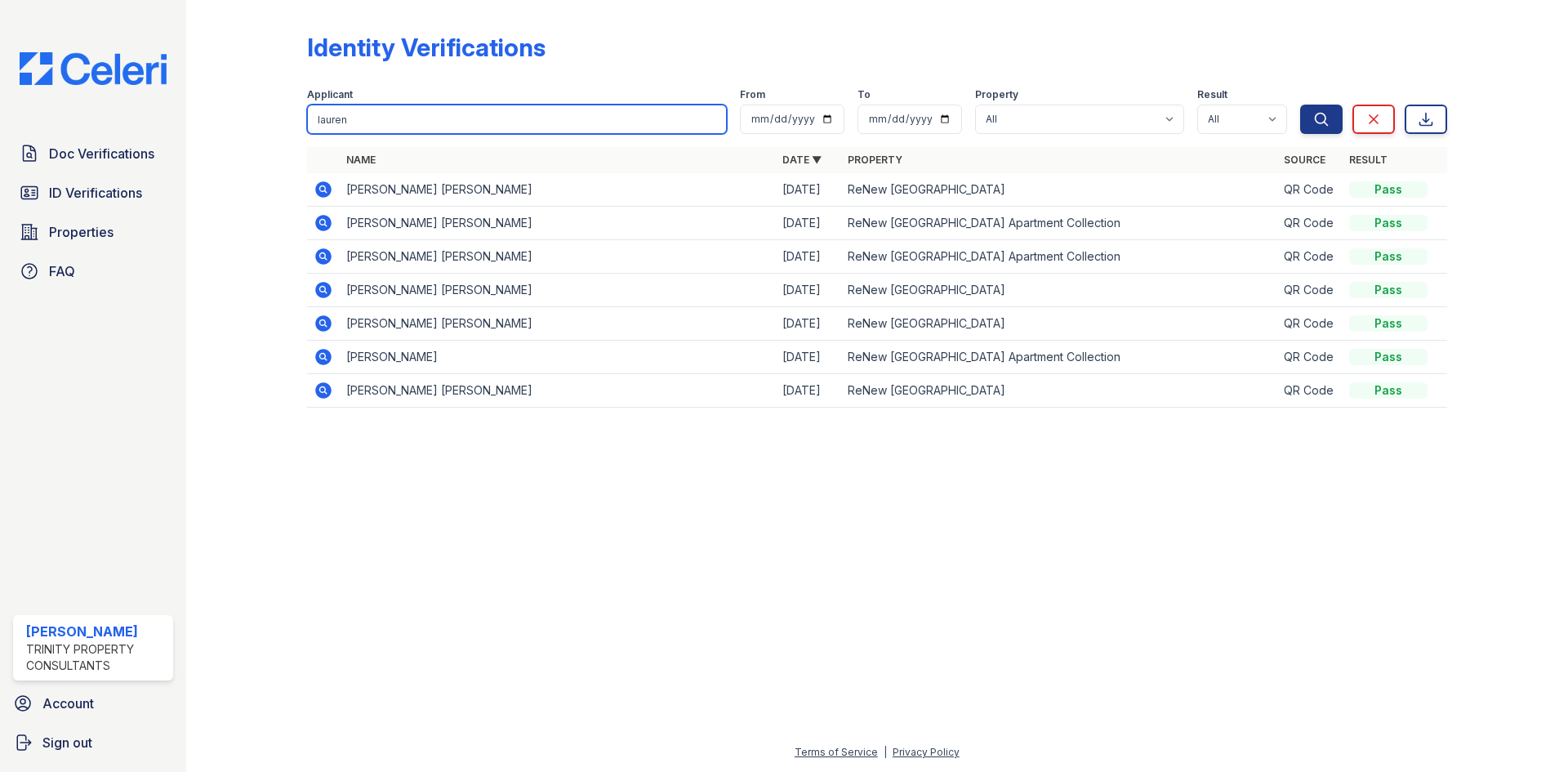
drag, startPoint x: 360, startPoint y: 114, endPoint x: 264, endPoint y: 116, distance: 96.0
click at [264, 116] on div "Identity Verifications Filter Applicant lauren From To Property All ReNew Woodl…" at bounding box center [877, 225] width 1329 height 450
type input "mellott"
click at [1300, 105] on button "Search" at bounding box center [1320, 119] width 42 height 30
